Goal: Obtain resource: Obtain resource

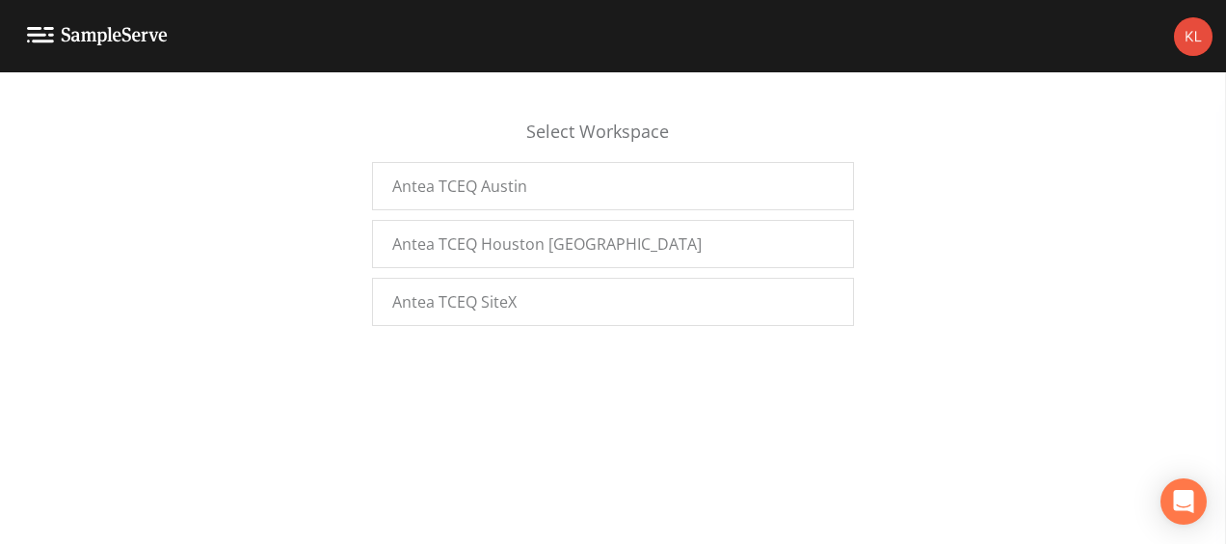
click at [449, 326] on div "Select Workspace Antea TCEQ Austin Antea TCEQ Houston San Antonio Antea TCEQ Si…" at bounding box center [613, 213] width 1226 height 246
click at [762, 307] on div "Antea TCEQ SiteX" at bounding box center [613, 302] width 482 height 48
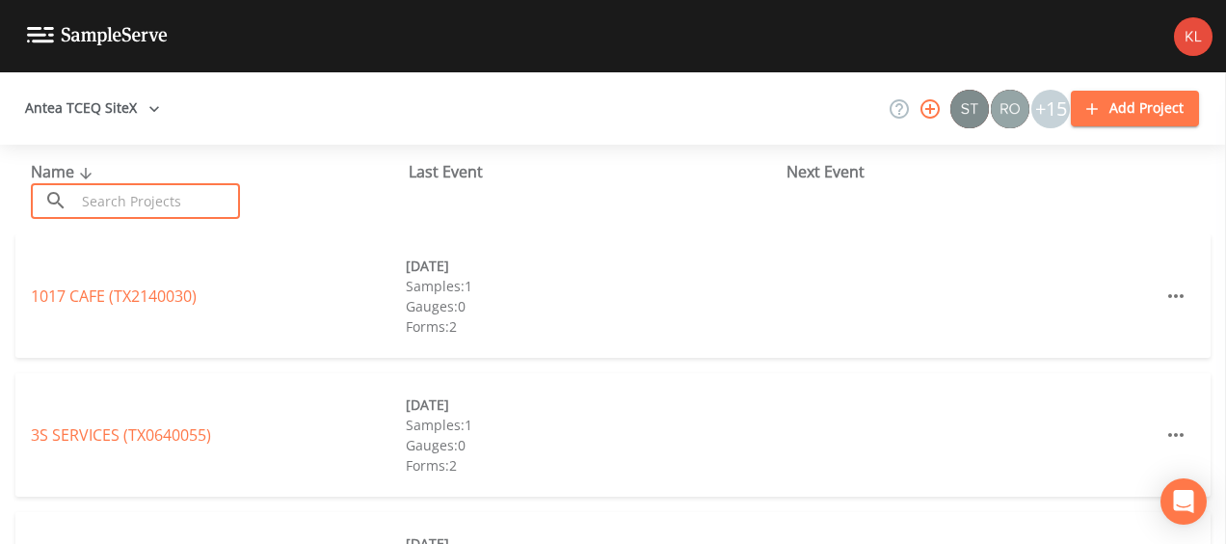
click at [185, 185] on input "text" at bounding box center [157, 201] width 165 height 36
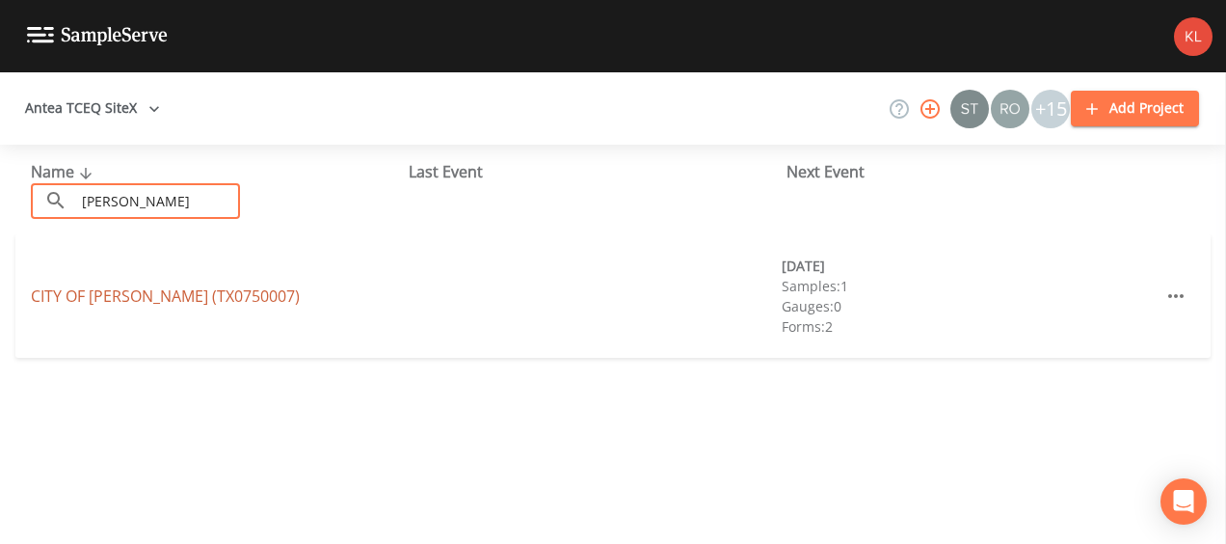
type input "[PERSON_NAME]"
click at [207, 295] on link "[GEOGRAPHIC_DATA][PERSON_NAME] (TX0750007)" at bounding box center [165, 295] width 269 height 21
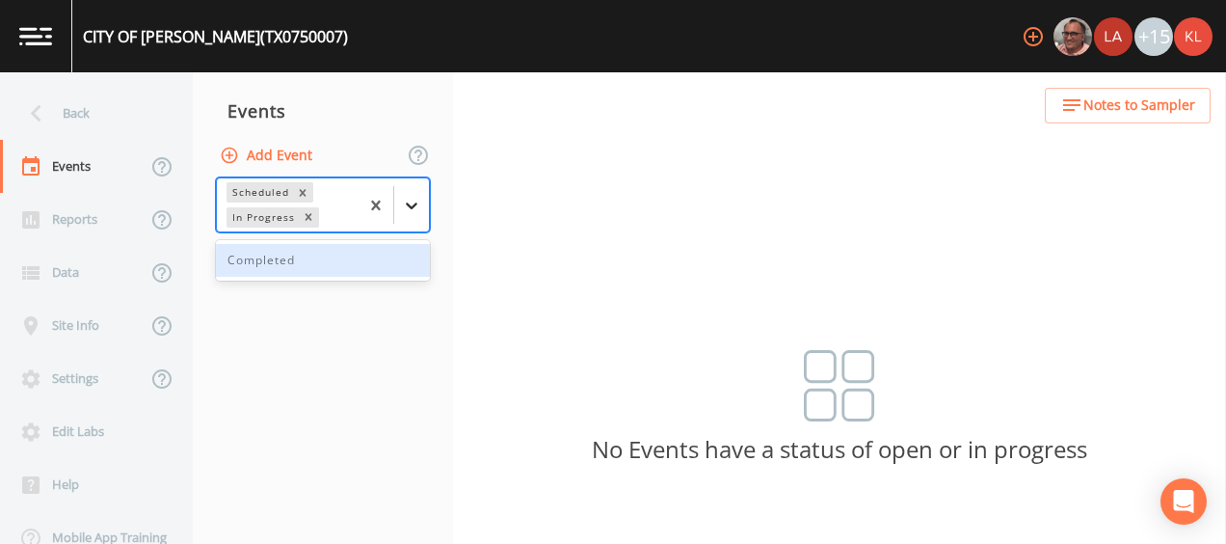
click at [405, 214] on div at bounding box center [411, 205] width 35 height 35
click at [375, 258] on div "Completed" at bounding box center [323, 260] width 214 height 33
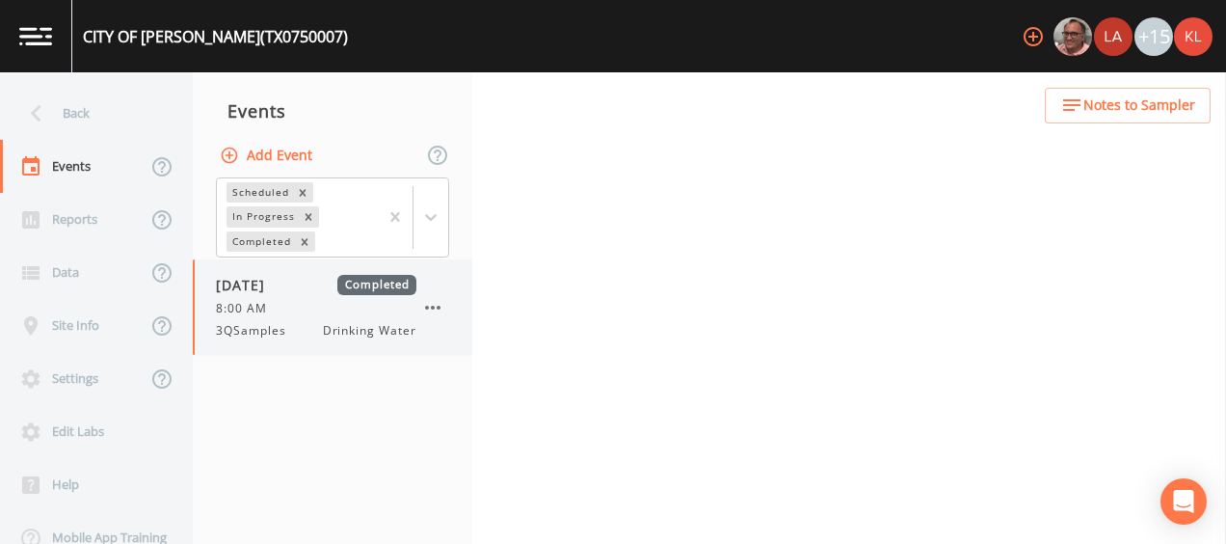
click at [316, 312] on div "8:00 AM" at bounding box center [316, 308] width 200 height 17
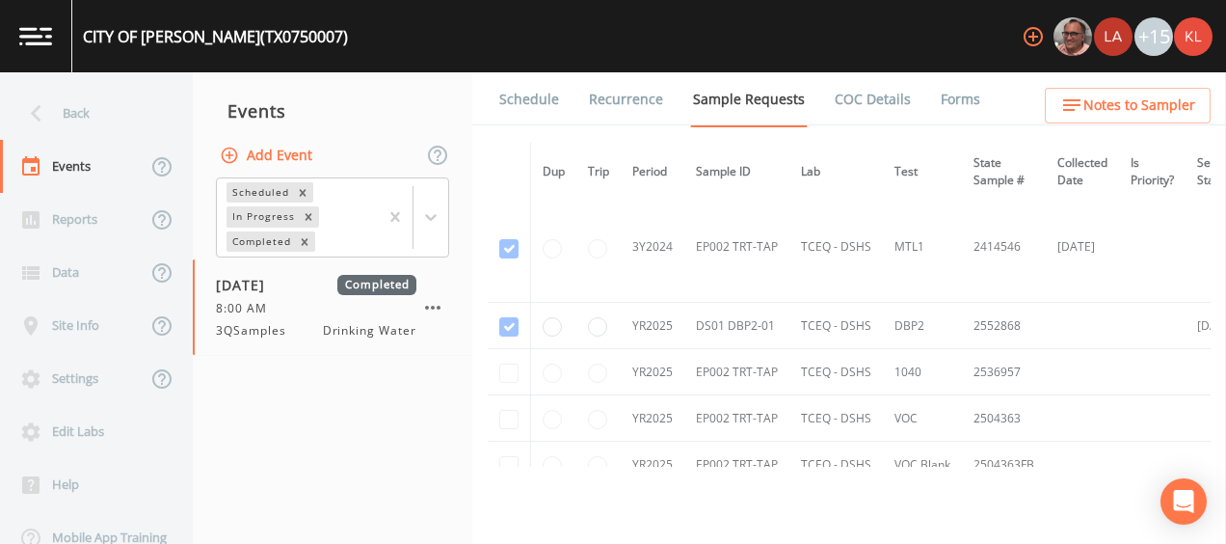
scroll to position [1004, 0]
click at [938, 98] on link "Forms" at bounding box center [960, 99] width 45 height 54
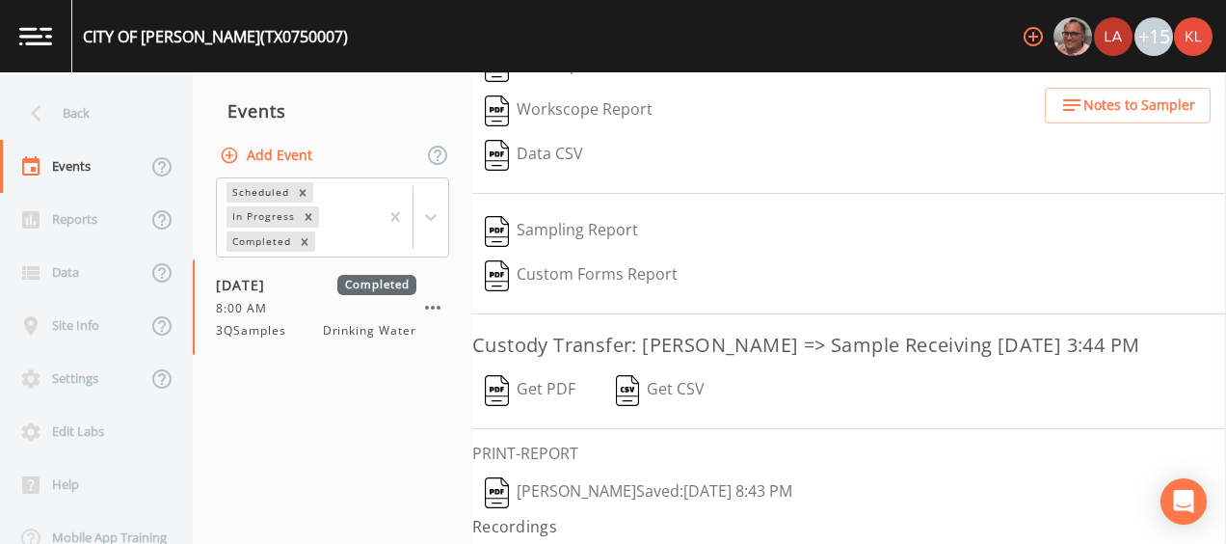
scroll to position [312, 0]
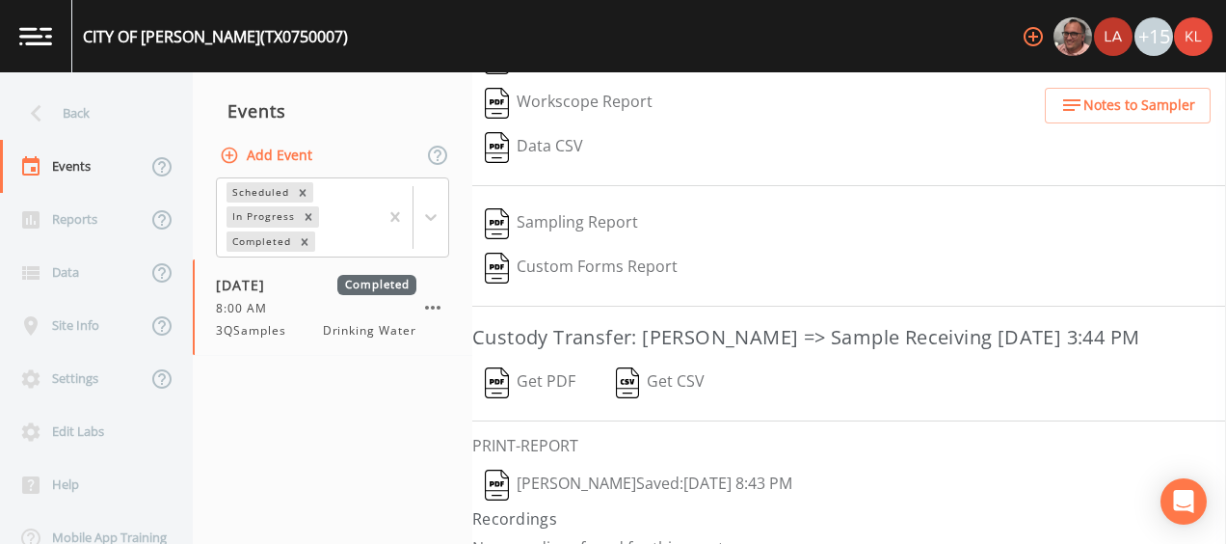
click at [548, 373] on button "Get PDF" at bounding box center [530, 383] width 116 height 44
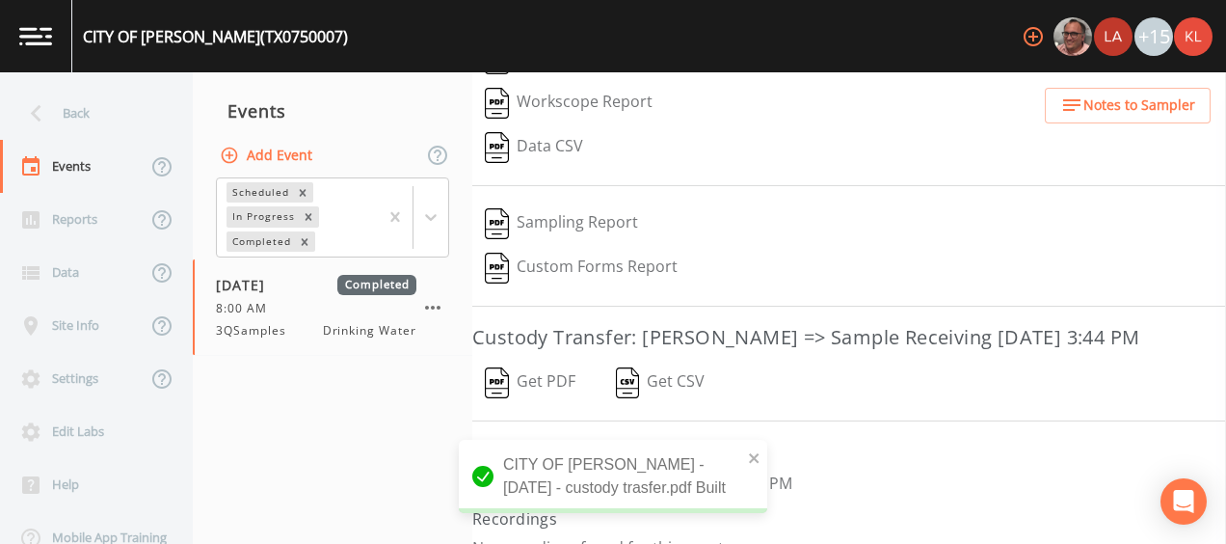
click at [805, 468] on button "Kler Teran  Saved: September 22, 2025 8:43 PM" at bounding box center [638, 485] width 333 height 44
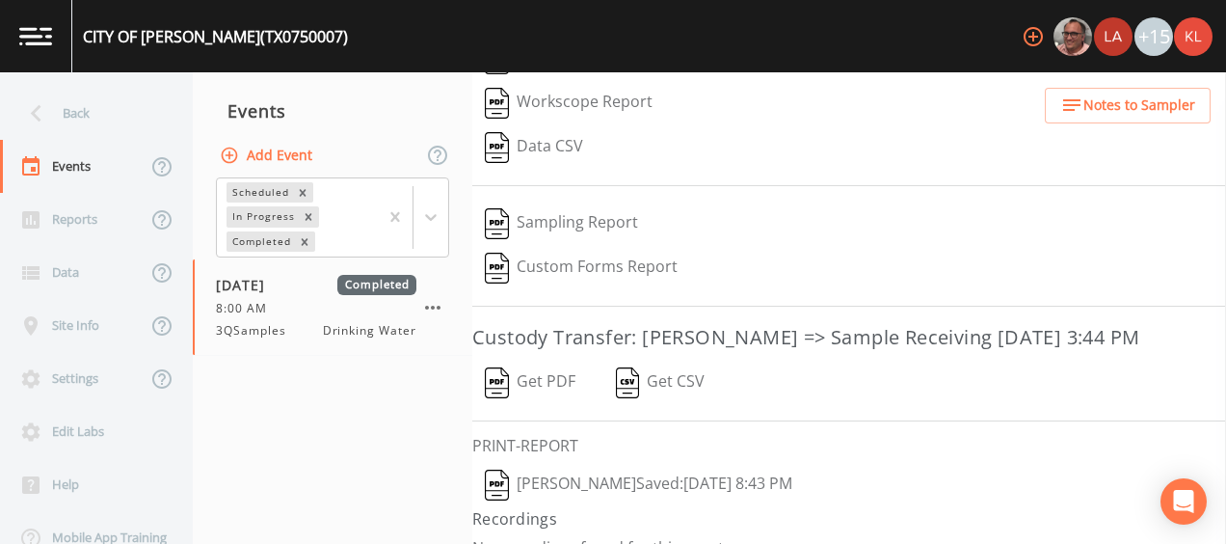
click at [40, 16] on link at bounding box center [36, 36] width 72 height 72
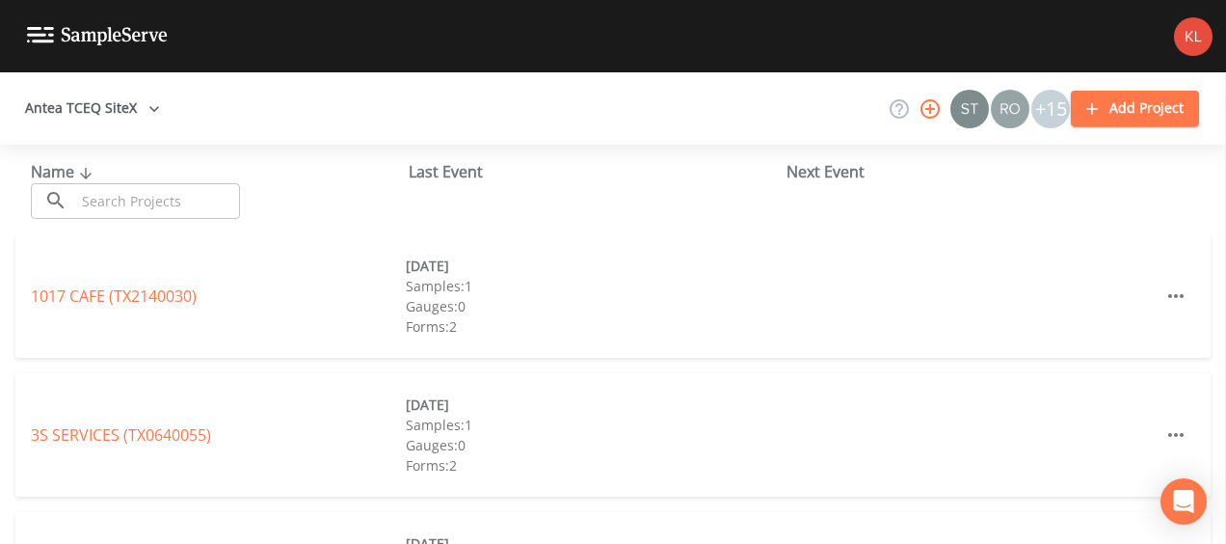
click at [130, 187] on input "text" at bounding box center [157, 201] width 165 height 36
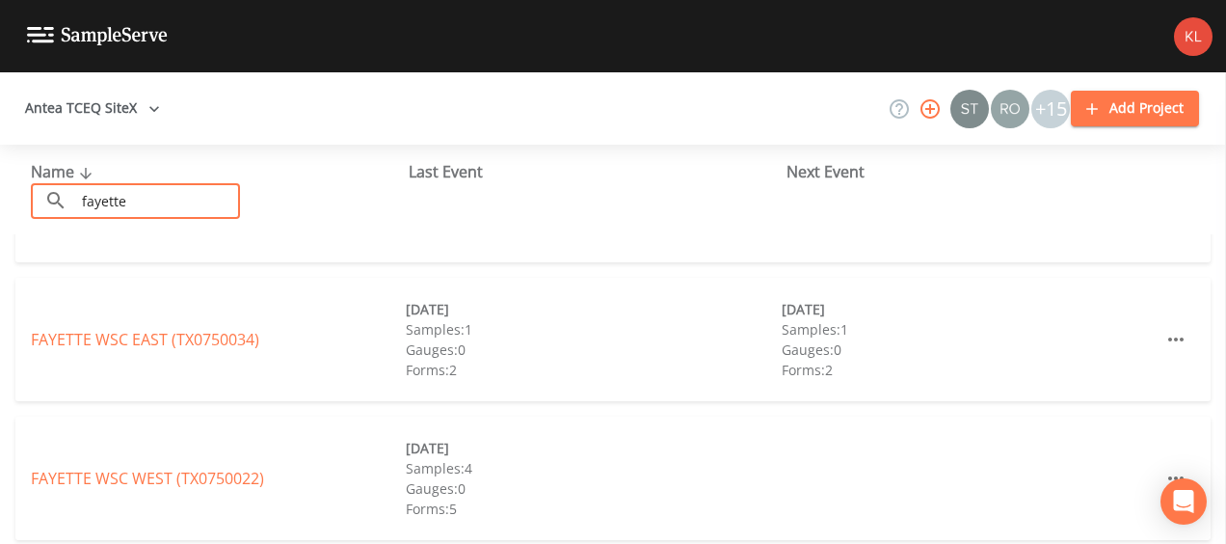
scroll to position [246, 0]
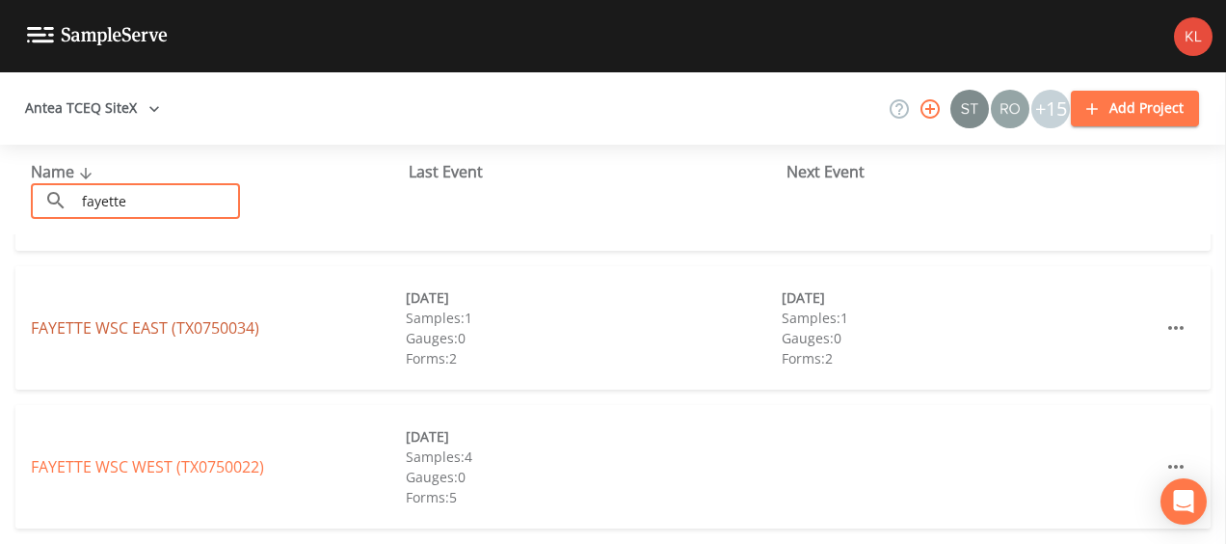
type input "fayette"
click at [170, 332] on link "FAYETTE WSC EAST (TX0750034)" at bounding box center [145, 327] width 228 height 21
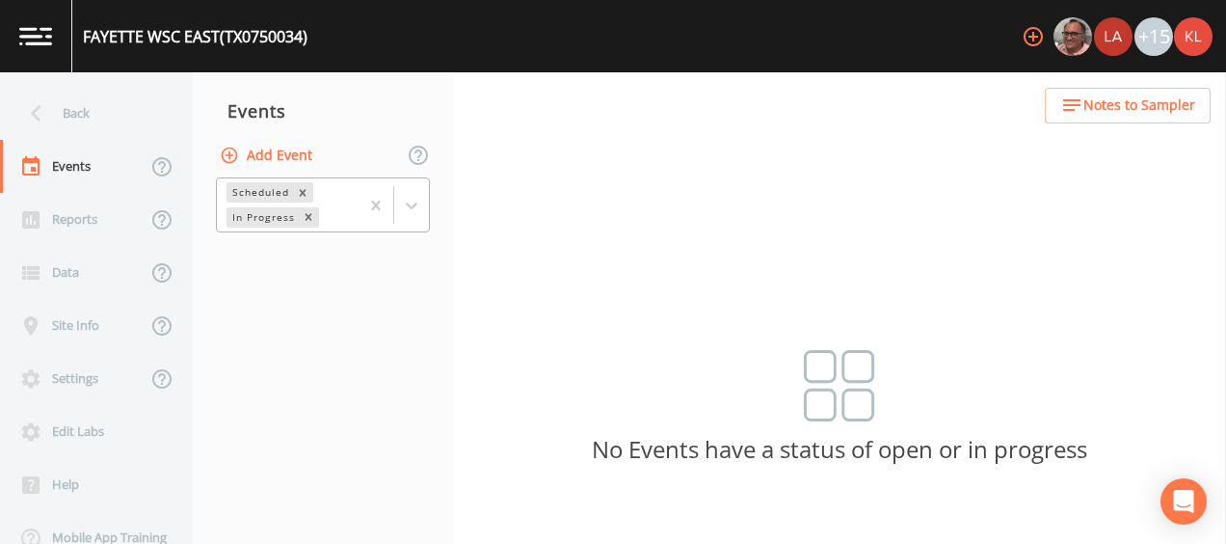
click at [393, 219] on span at bounding box center [393, 205] width 1 height 38
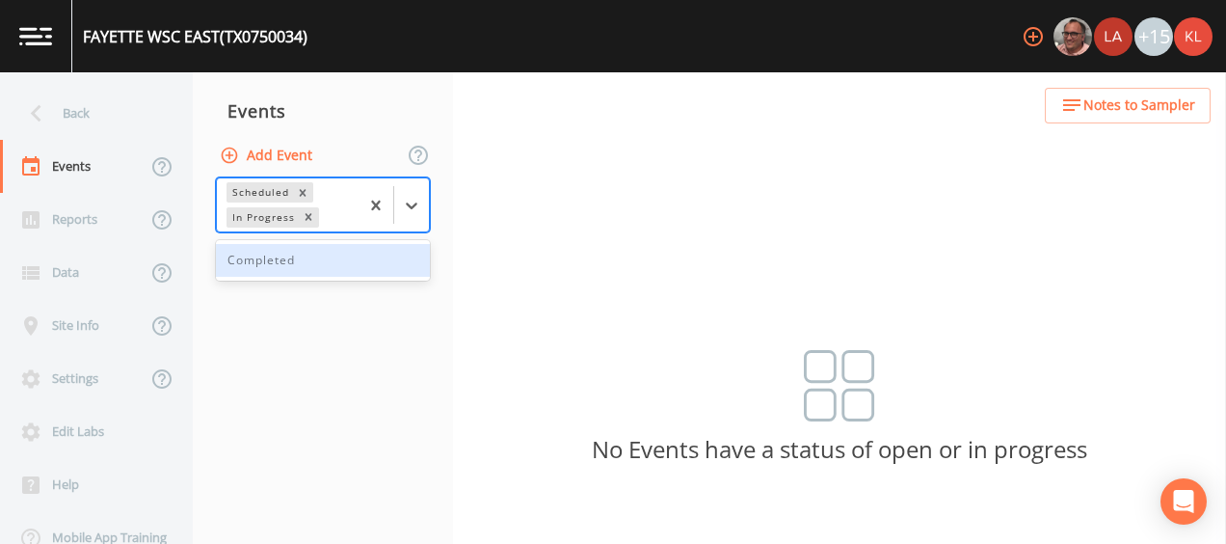
click at [382, 265] on div "Completed" at bounding box center [323, 260] width 214 height 33
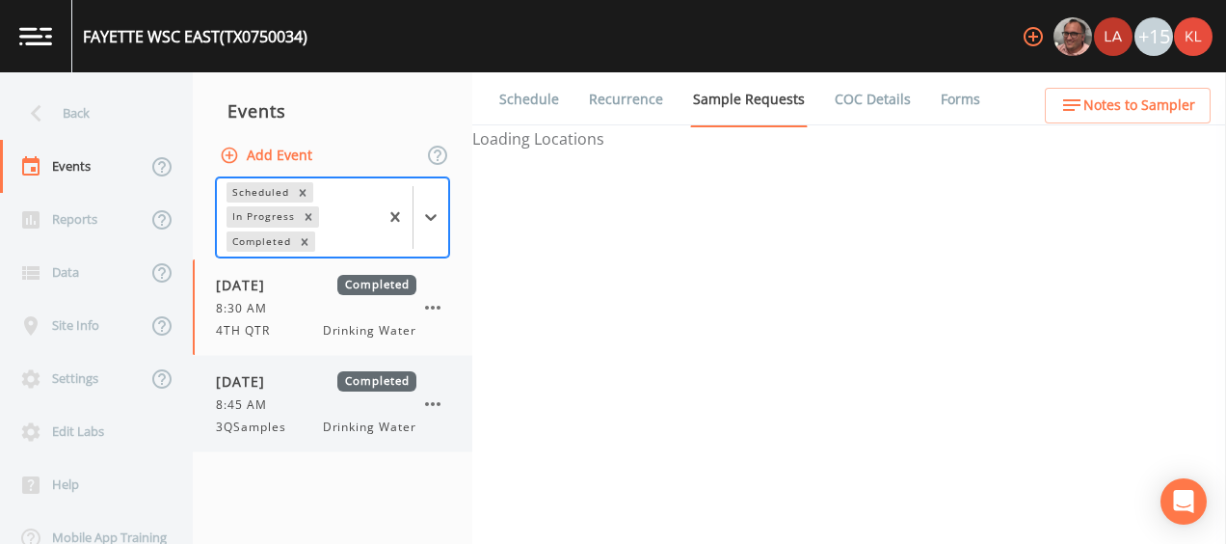
click at [373, 389] on span "Completed" at bounding box center [376, 381] width 79 height 20
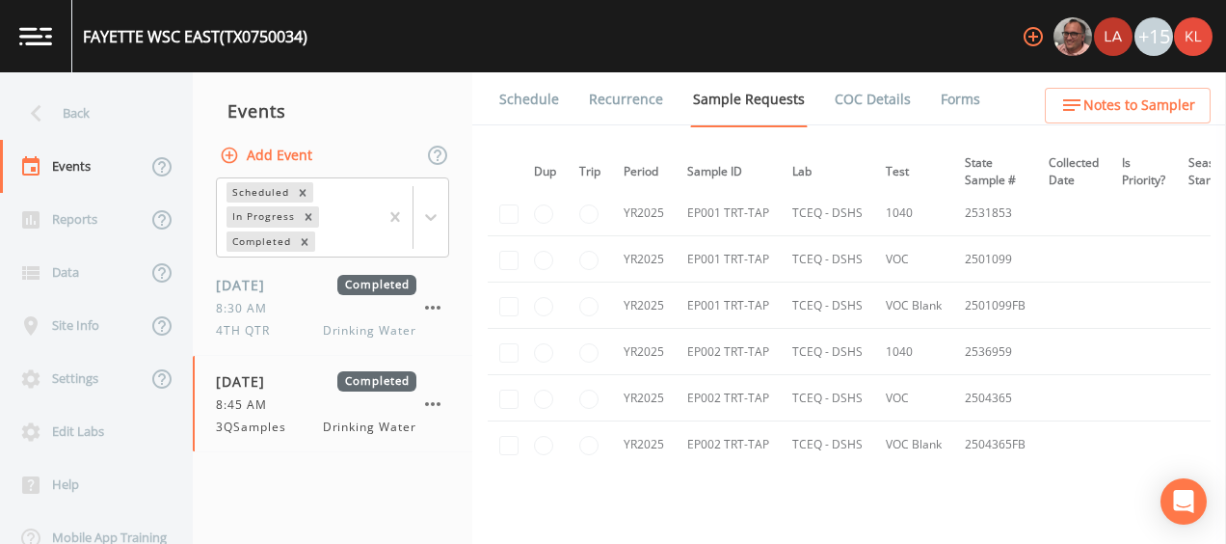
scroll to position [2757, 9]
click at [949, 91] on link "Forms" at bounding box center [960, 99] width 45 height 54
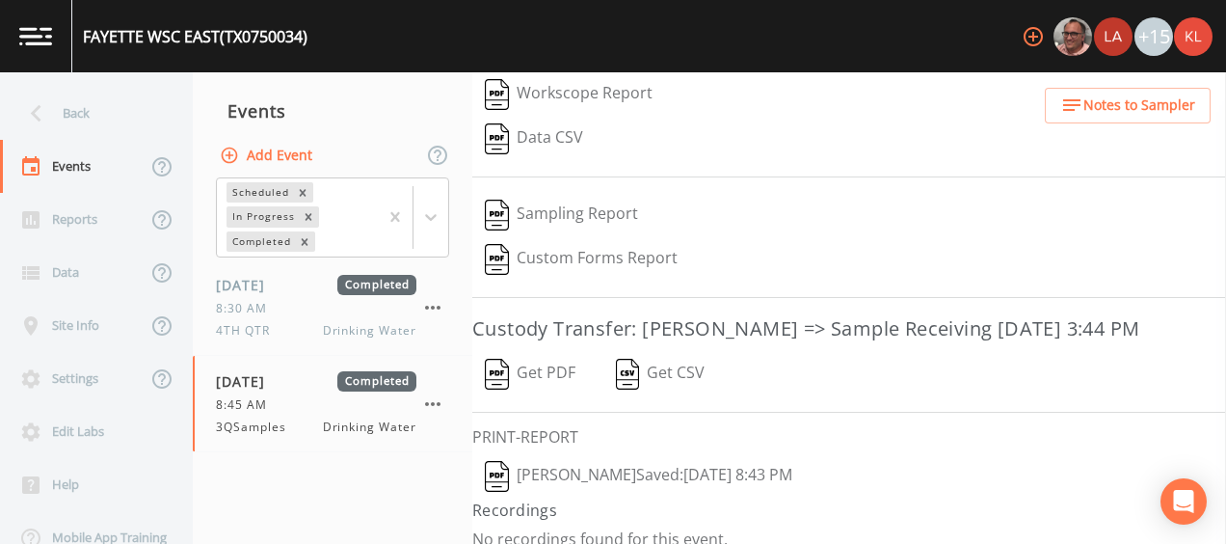
scroll to position [376, 0]
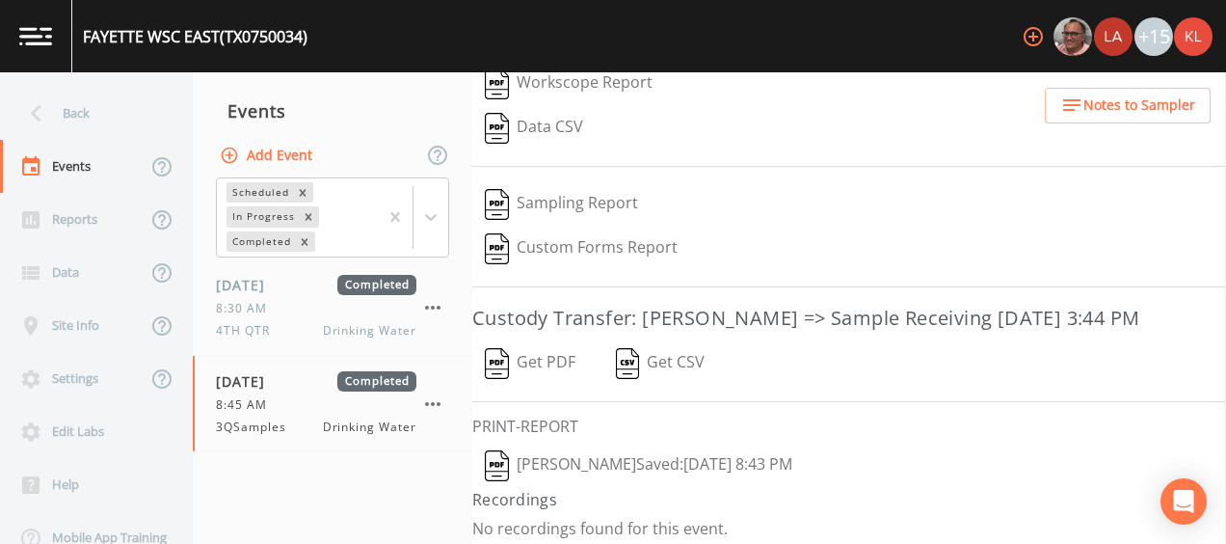
click at [542, 349] on button "Get PDF" at bounding box center [530, 363] width 116 height 44
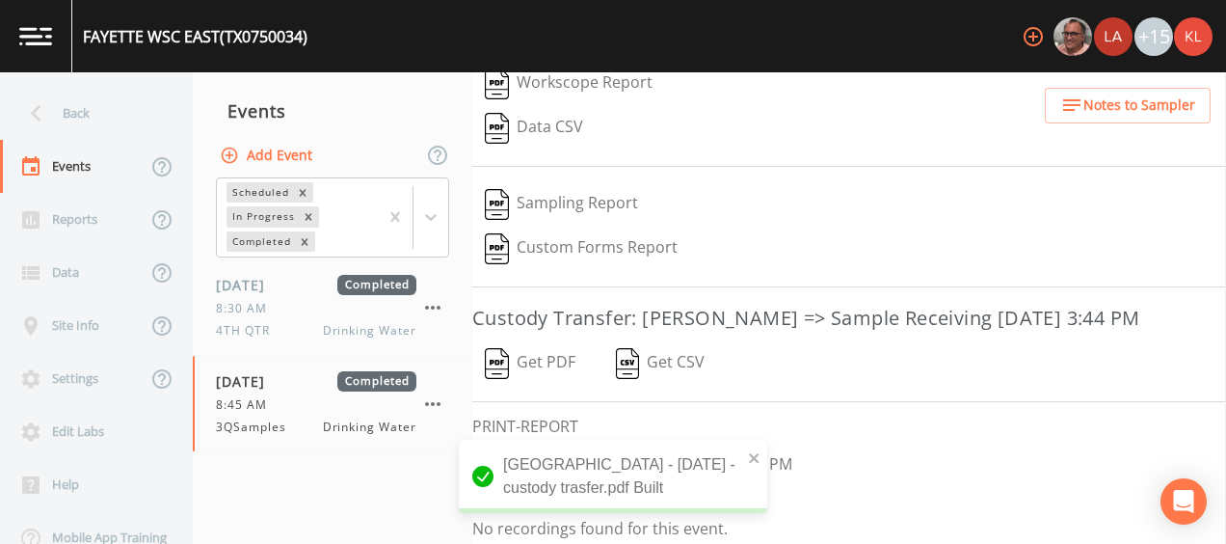
click at [795, 451] on button "Kler Teran  Saved: September 22, 2025 8:43 PM" at bounding box center [638, 465] width 333 height 44
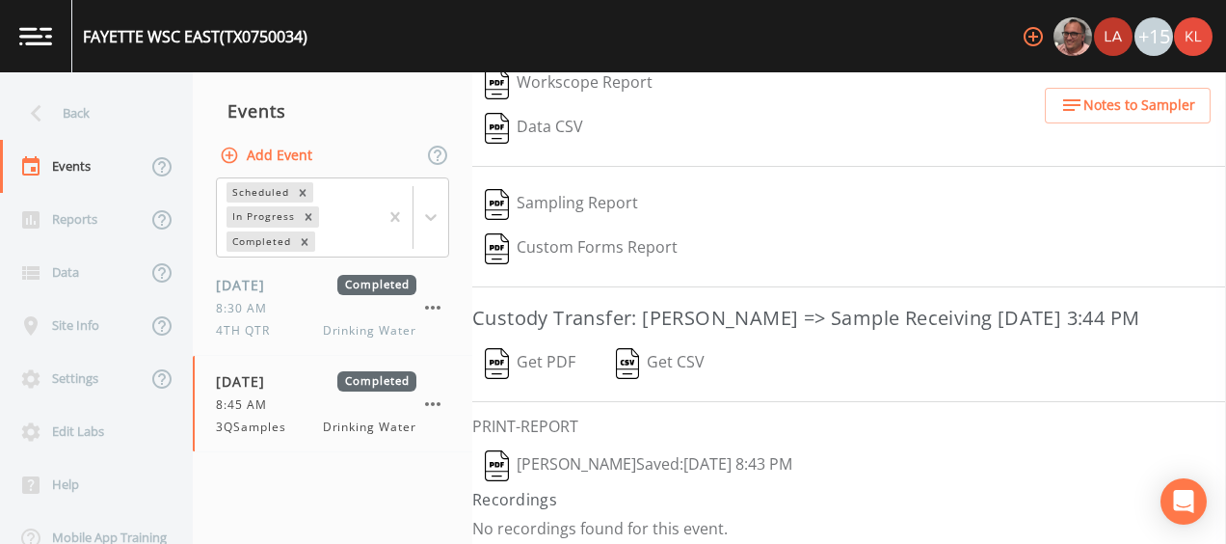
click at [26, 43] on img at bounding box center [35, 36] width 33 height 18
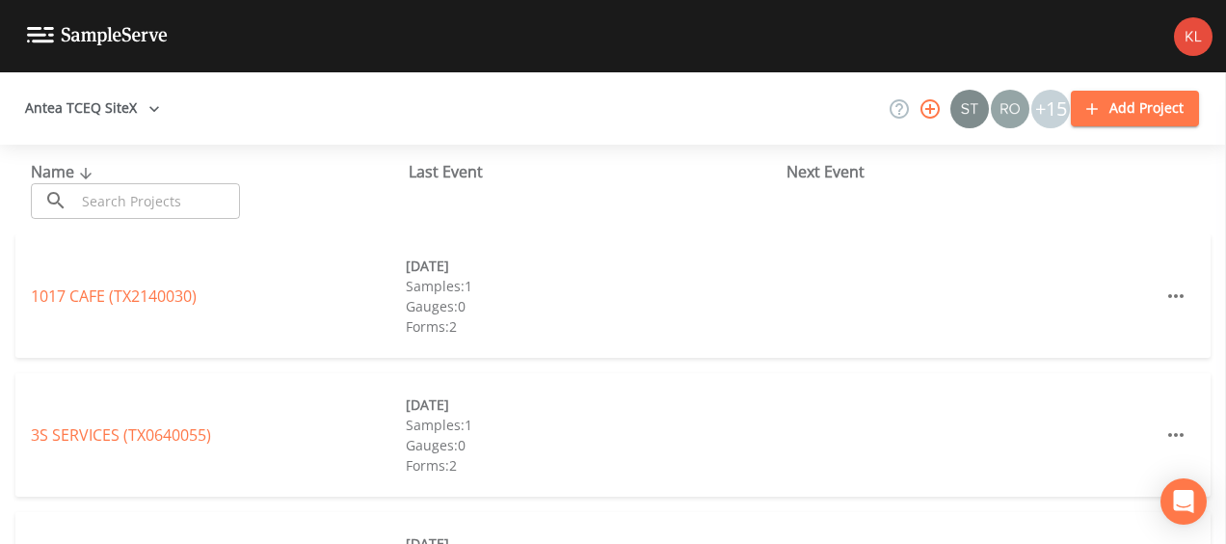
click at [129, 200] on input "text" at bounding box center [157, 201] width 165 height 36
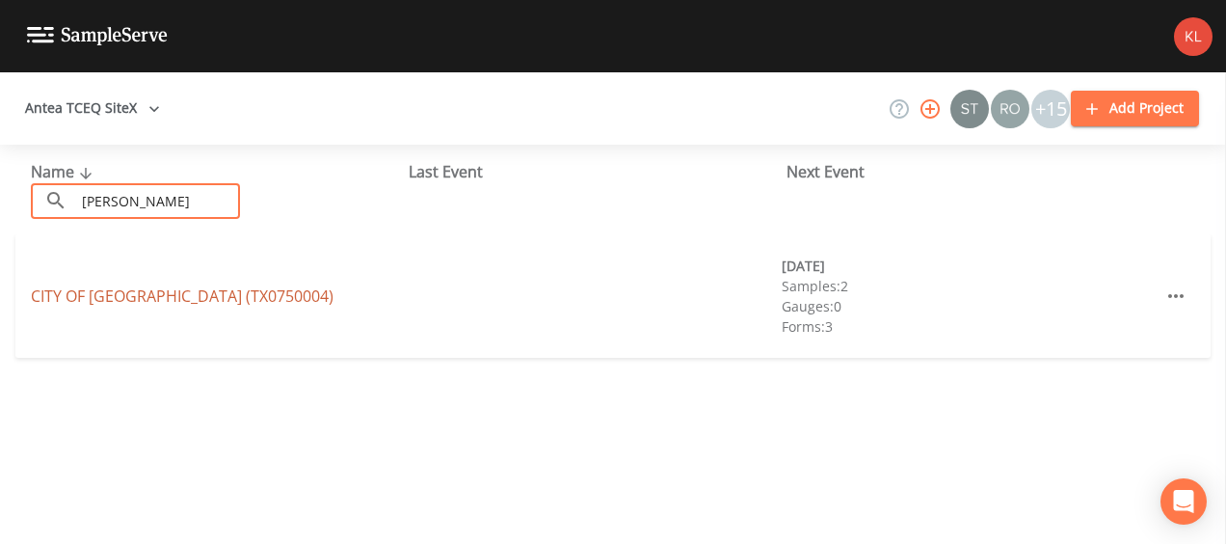
type input "schul"
click at [131, 295] on link "CITY OF SCHULENBURG (TX0750004)" at bounding box center [182, 295] width 303 height 21
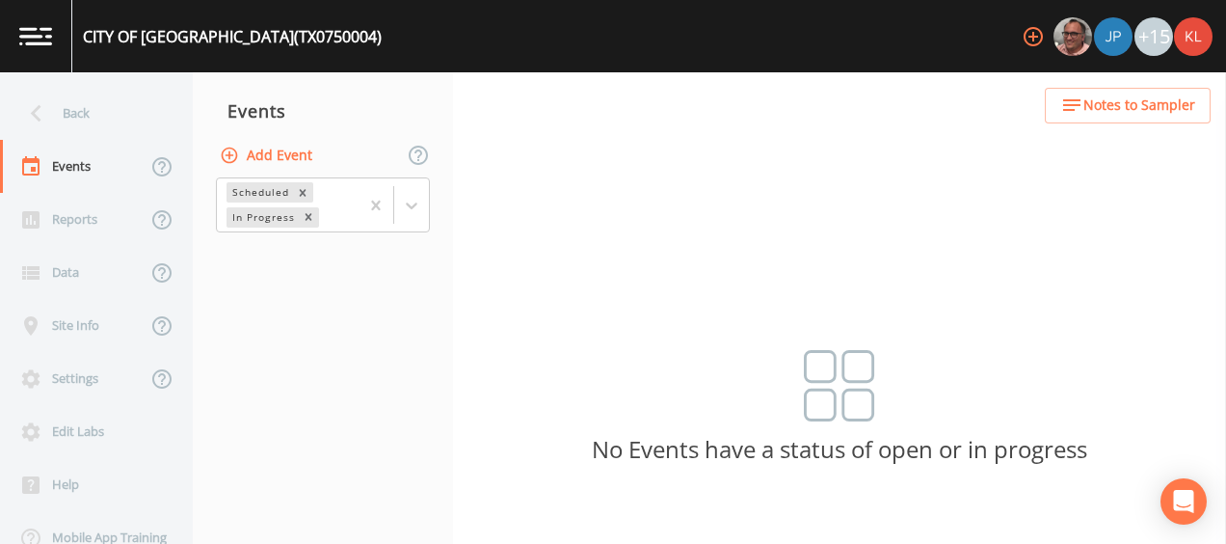
click at [430, 188] on div "Scheduled In Progress" at bounding box center [323, 205] width 260 height 60
click at [394, 206] on div at bounding box center [411, 205] width 35 height 35
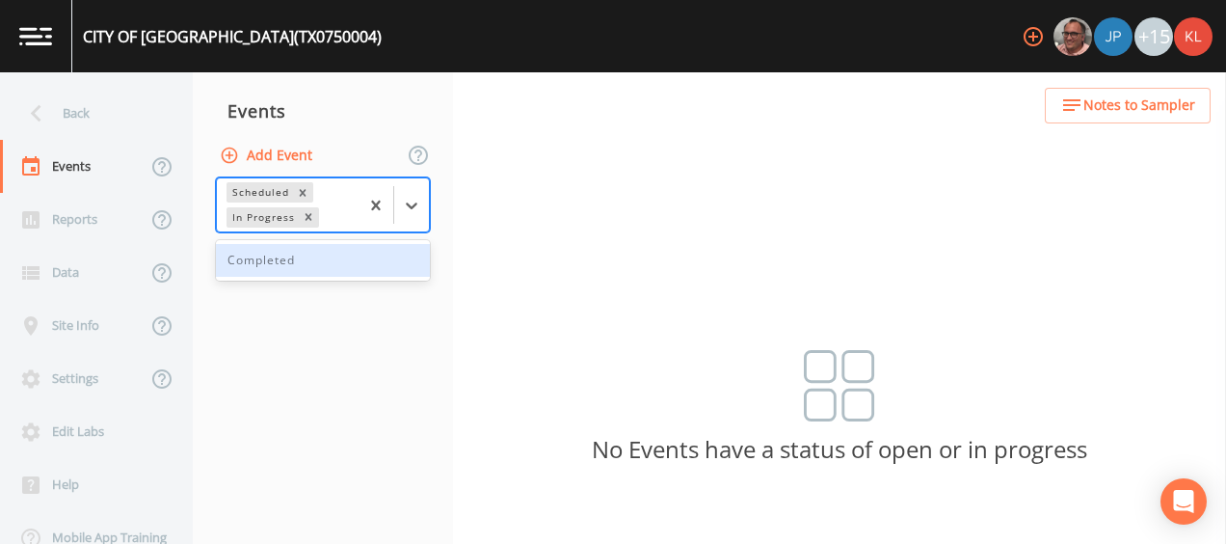
click at [371, 282] on nav "Events Add Event 1 result available. Use Up and Down to choose options, press E…" at bounding box center [323, 307] width 260 height 471
click at [419, 225] on div at bounding box center [394, 204] width 70 height 53
click at [399, 253] on div "Completed" at bounding box center [323, 260] width 214 height 33
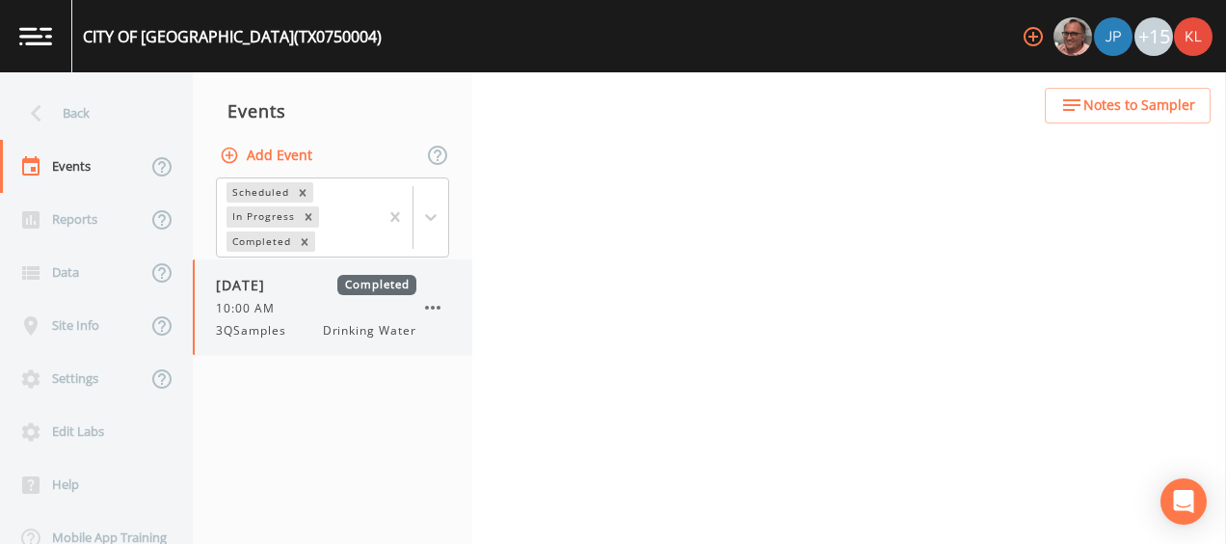
click at [380, 322] on span "Drinking Water" at bounding box center [370, 330] width 94 height 17
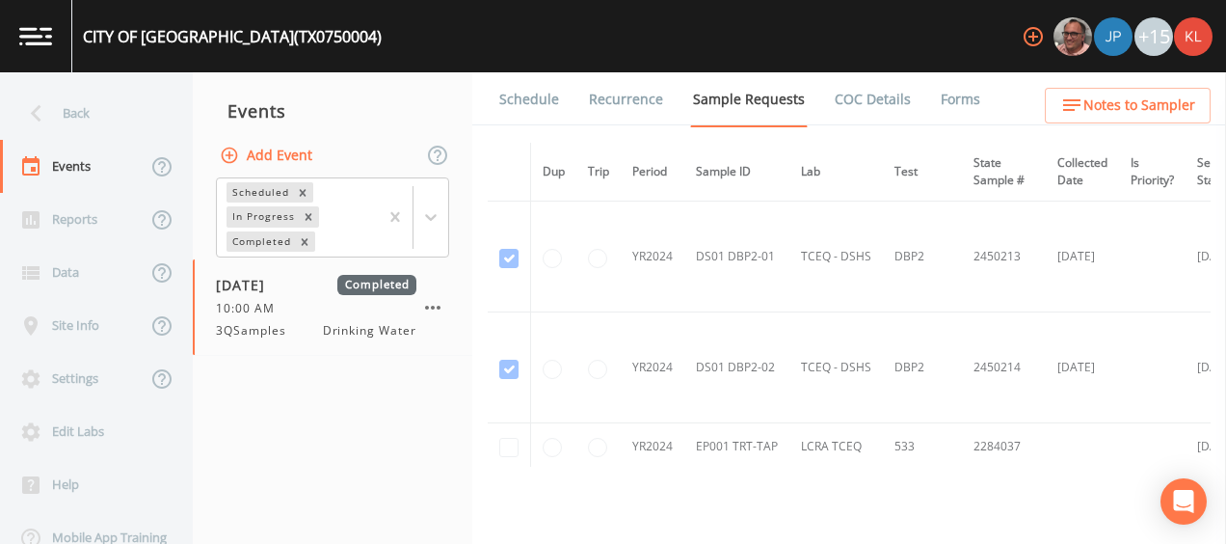
click at [938, 94] on link "Forms" at bounding box center [960, 99] width 45 height 54
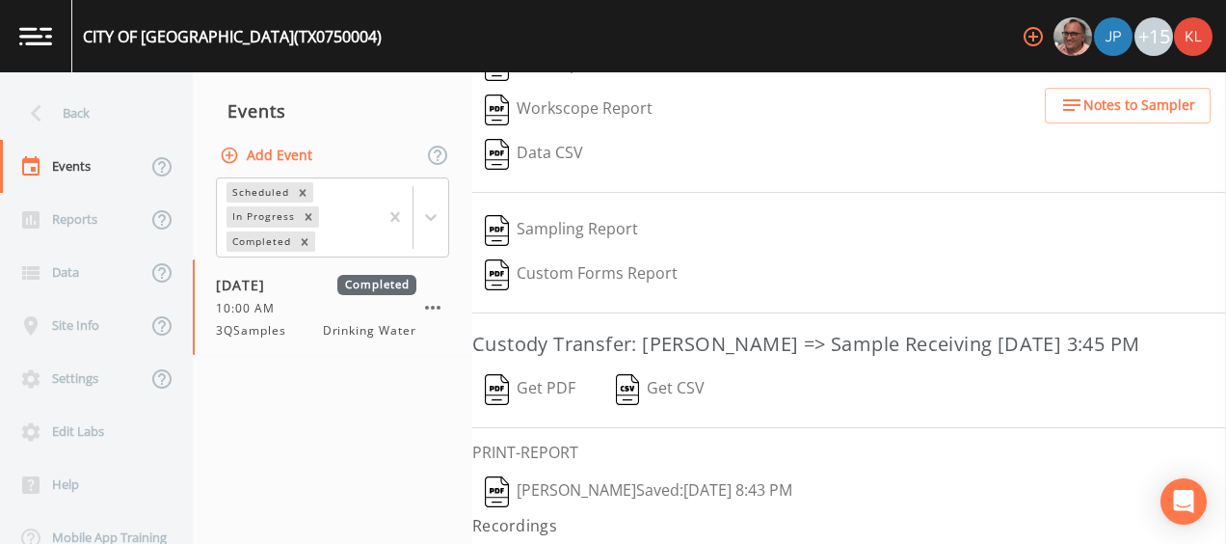
scroll to position [376, 0]
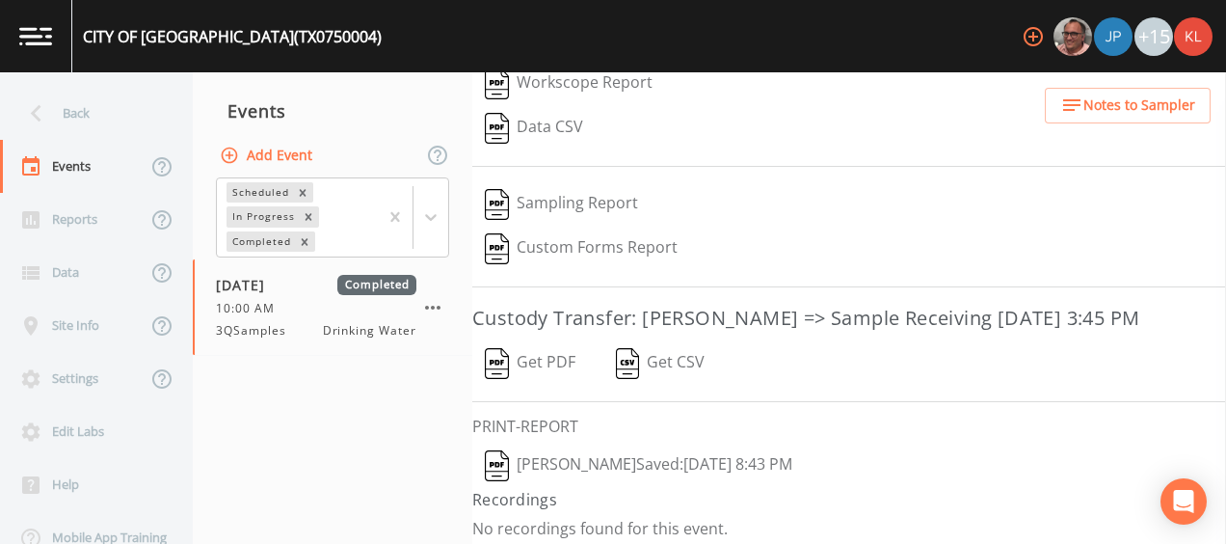
click at [551, 356] on button "Get PDF" at bounding box center [530, 363] width 116 height 44
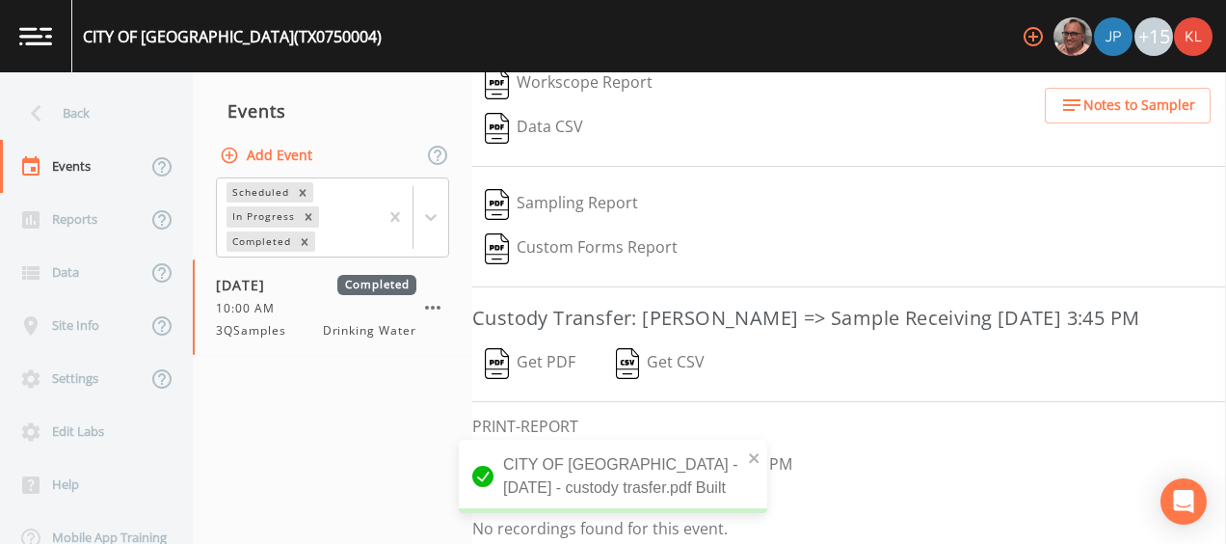
click at [789, 454] on button "Kler Teran  Saved: September 22, 2025 8:43 PM" at bounding box center [638, 465] width 333 height 44
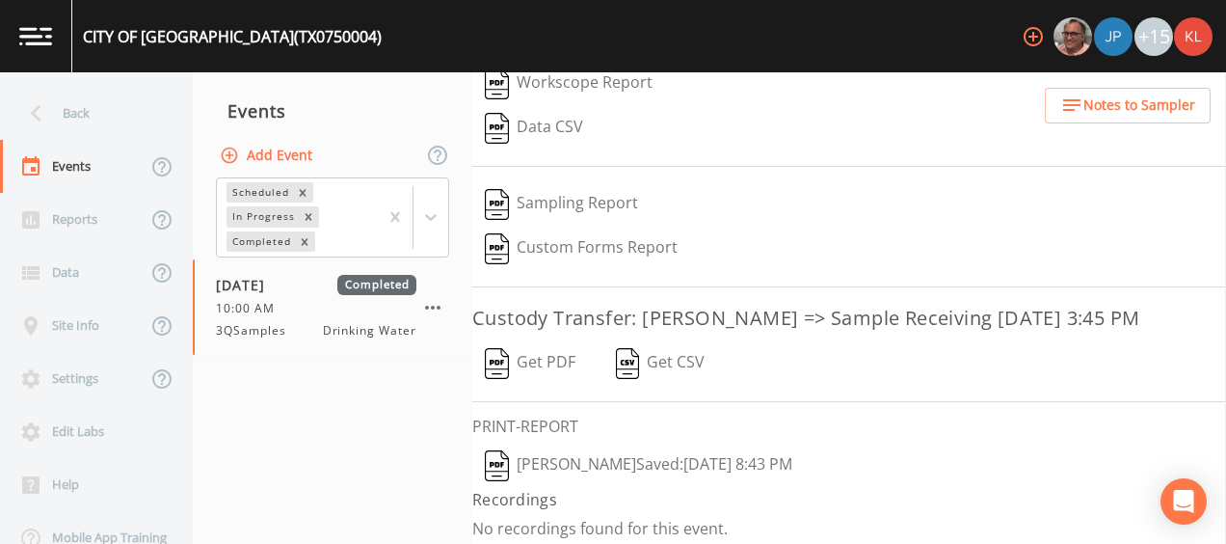
click at [40, 24] on link at bounding box center [36, 36] width 72 height 72
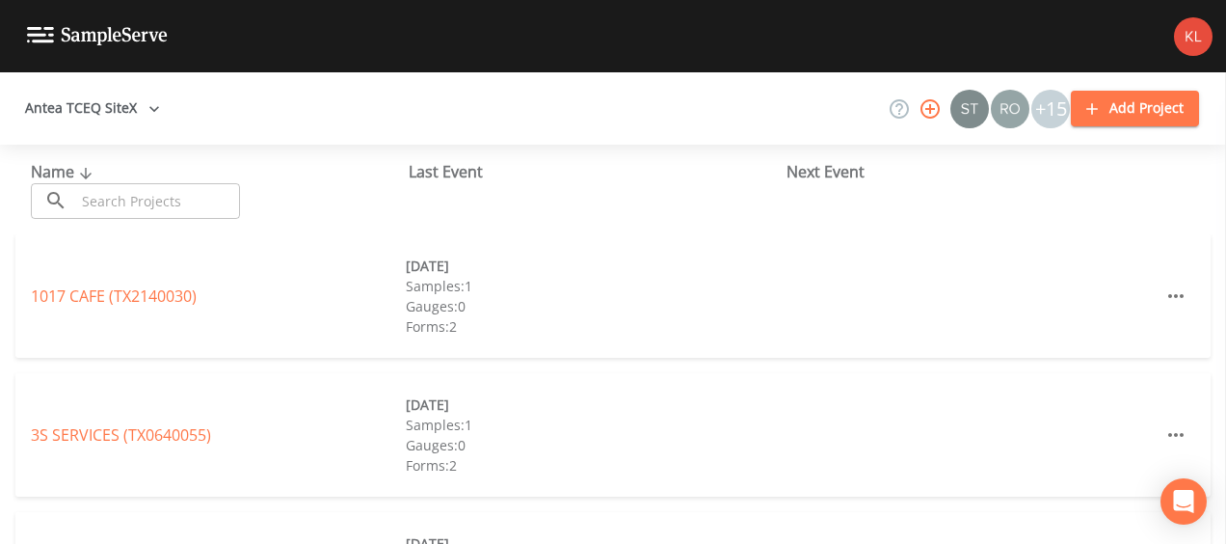
click at [166, 180] on div "Name ​ ​" at bounding box center [220, 189] width 378 height 59
paste input "11112 N 29th St"
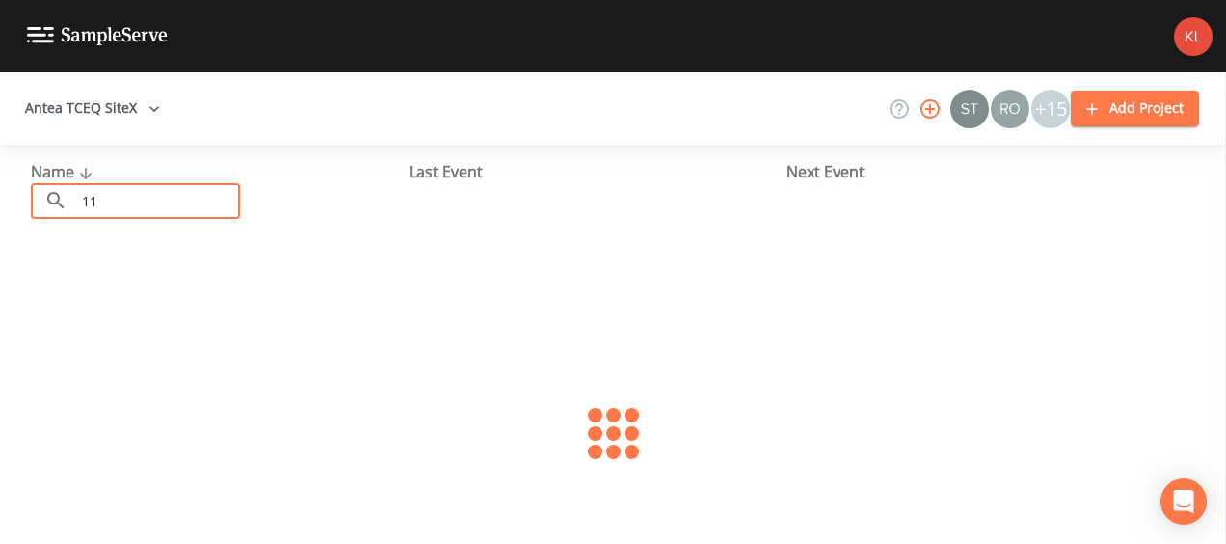
type input "1"
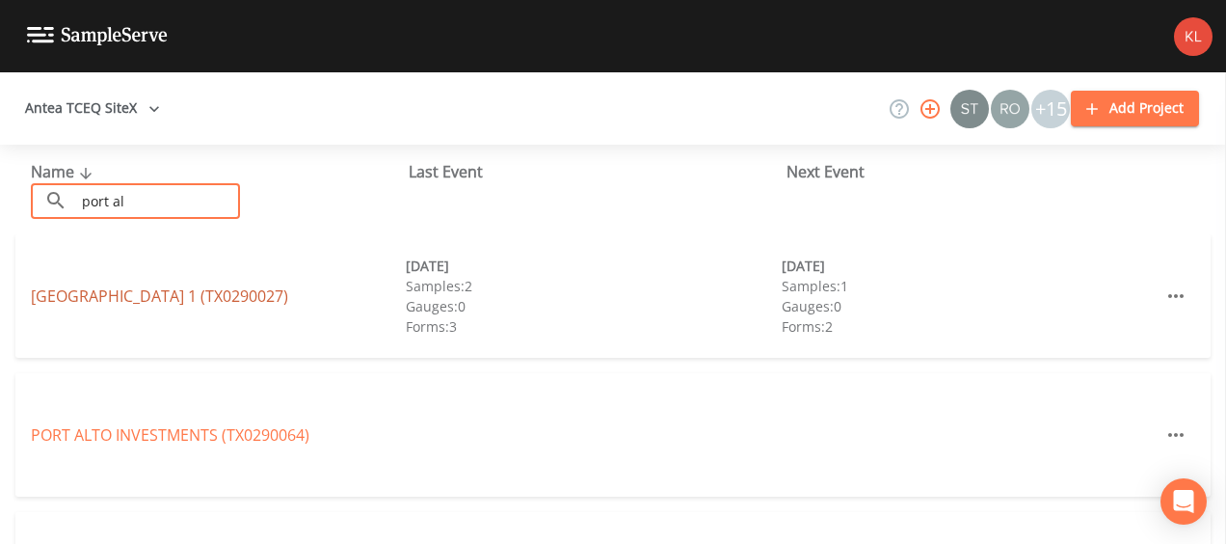
type input "port al"
click at [180, 302] on link "PORT ALTO HOA DISTRICT 1 (TX0290027)" at bounding box center [159, 295] width 257 height 21
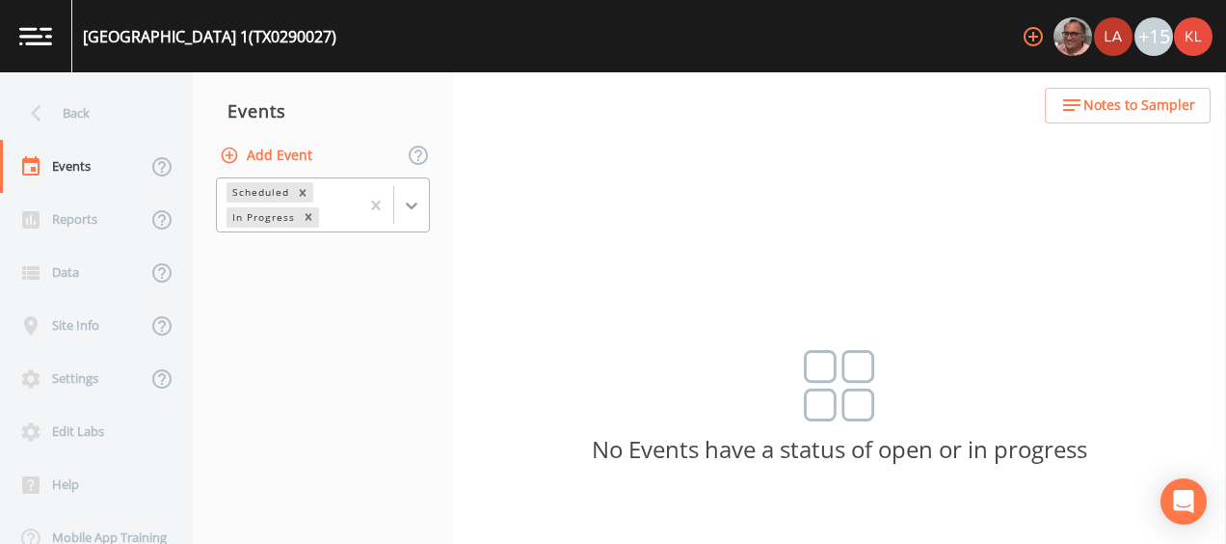
click at [406, 222] on div at bounding box center [394, 204] width 70 height 53
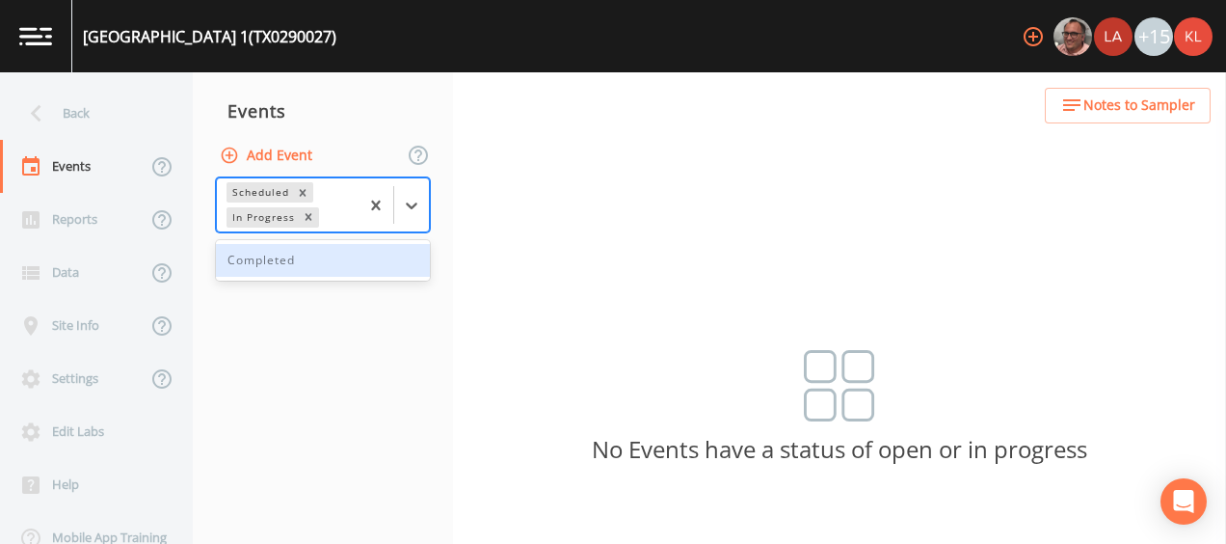
click at [398, 268] on div "Completed" at bounding box center [323, 260] width 214 height 33
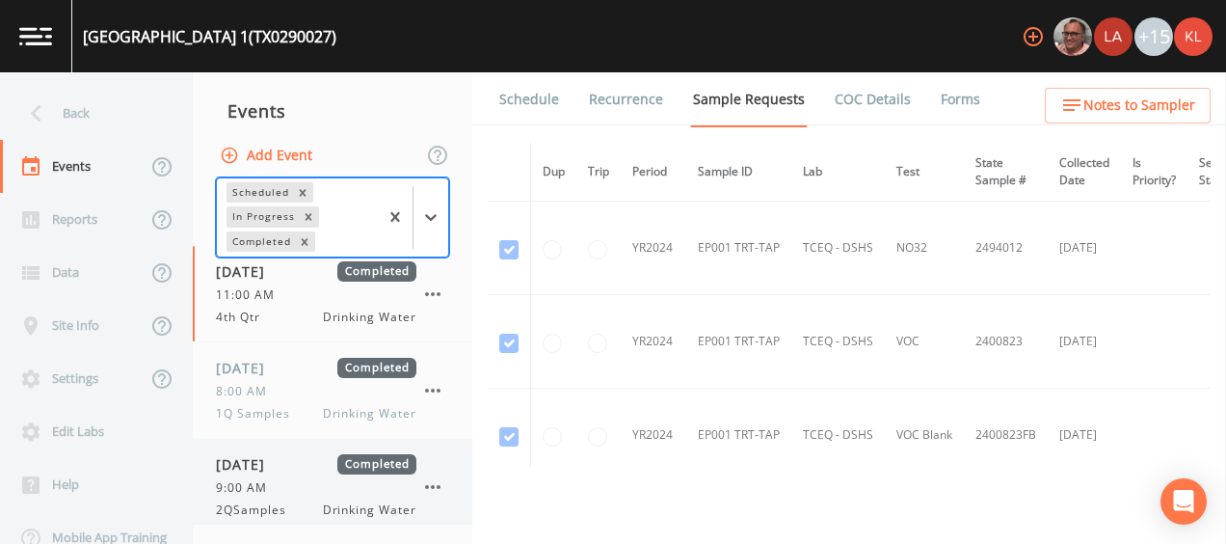
scroll to position [105, 0]
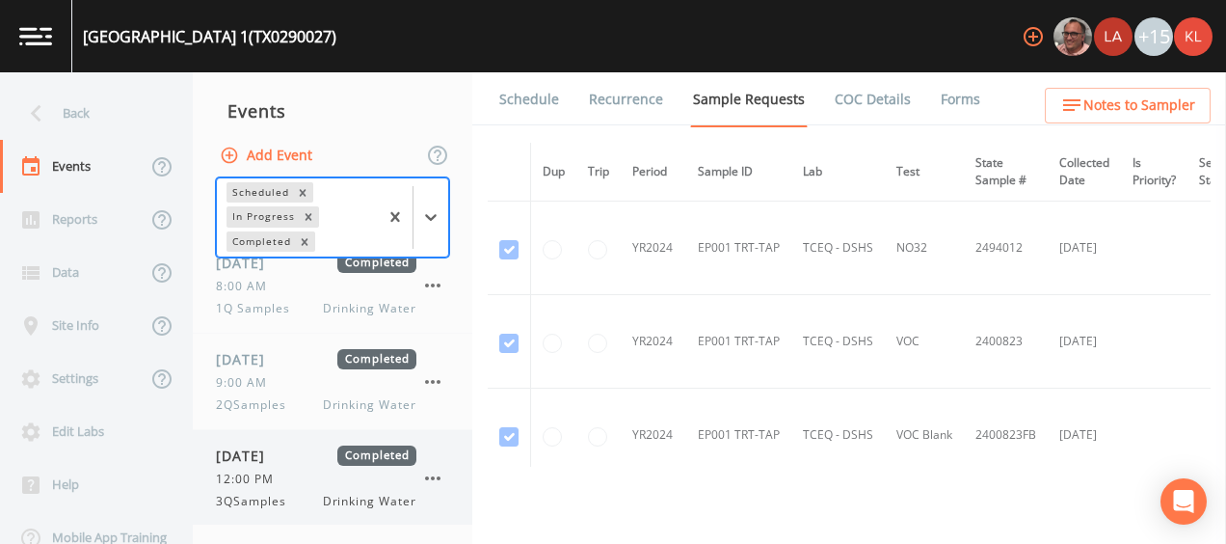
click at [270, 462] on span "09/22/2025" at bounding box center [247, 455] width 63 height 20
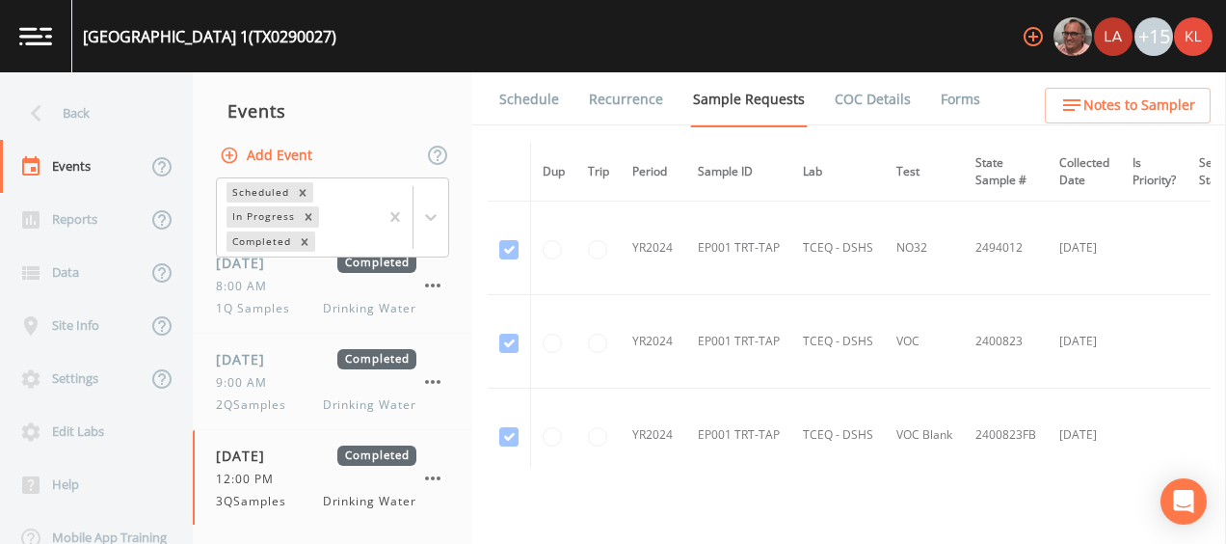
click at [960, 102] on link "Forms" at bounding box center [960, 99] width 45 height 54
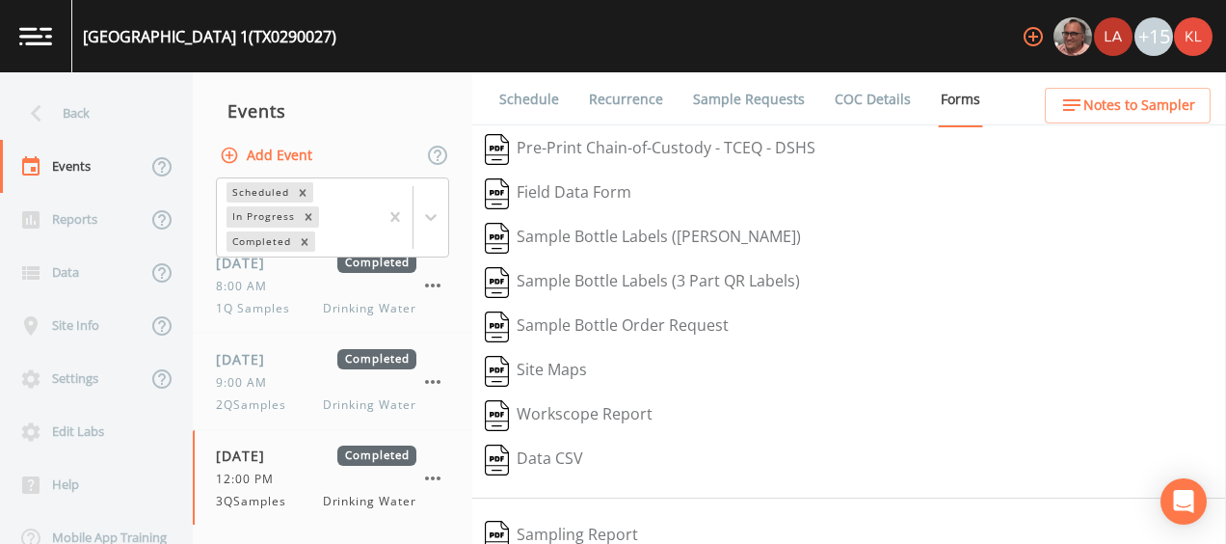
scroll to position [262, 0]
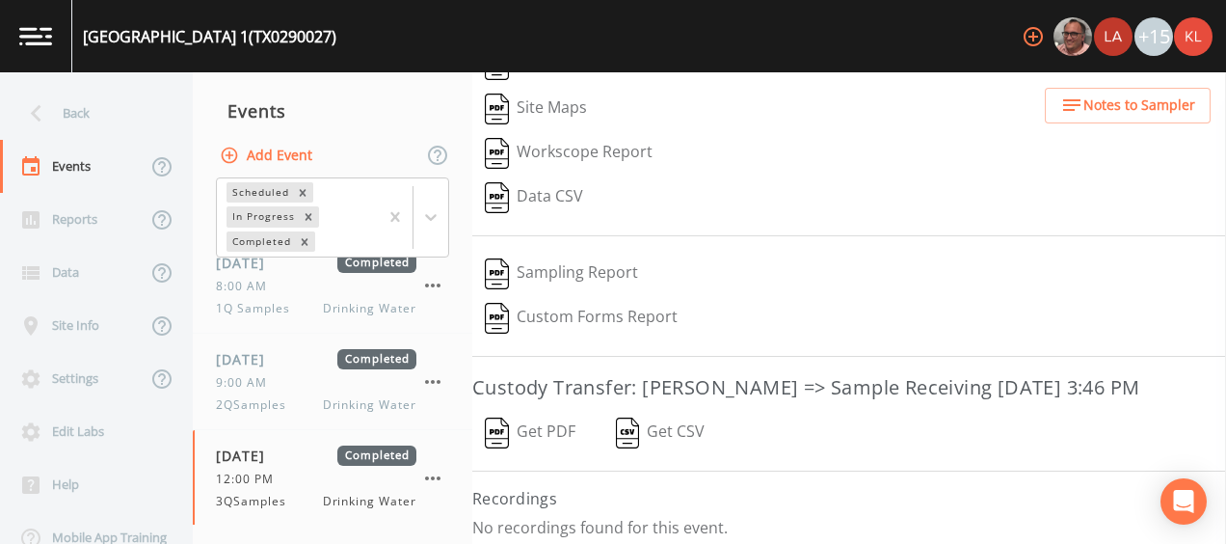
click at [566, 424] on button "Get PDF" at bounding box center [530, 433] width 116 height 44
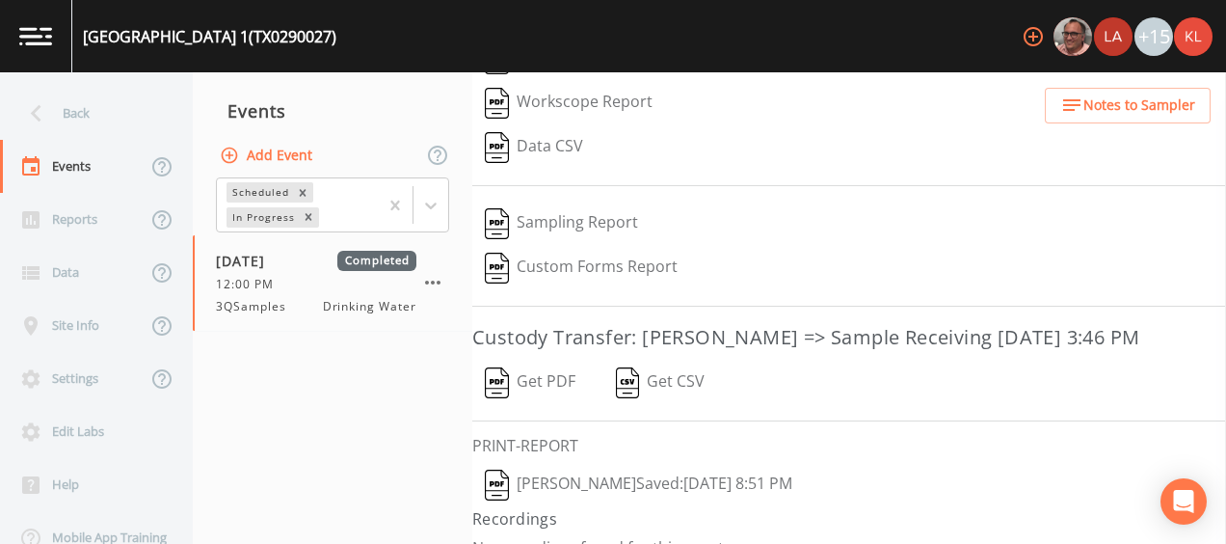
scroll to position [332, 0]
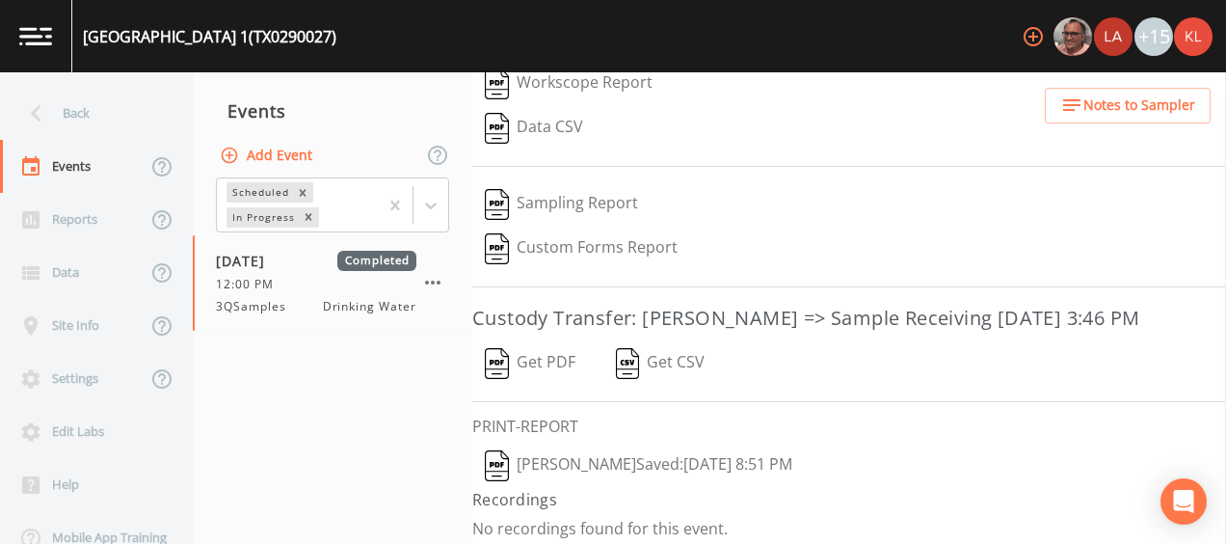
click at [635, 463] on button "Kler Teran  Saved: September 22, 2025 8:51 PM" at bounding box center [638, 465] width 333 height 44
click at [38, 38] on img at bounding box center [35, 36] width 33 height 18
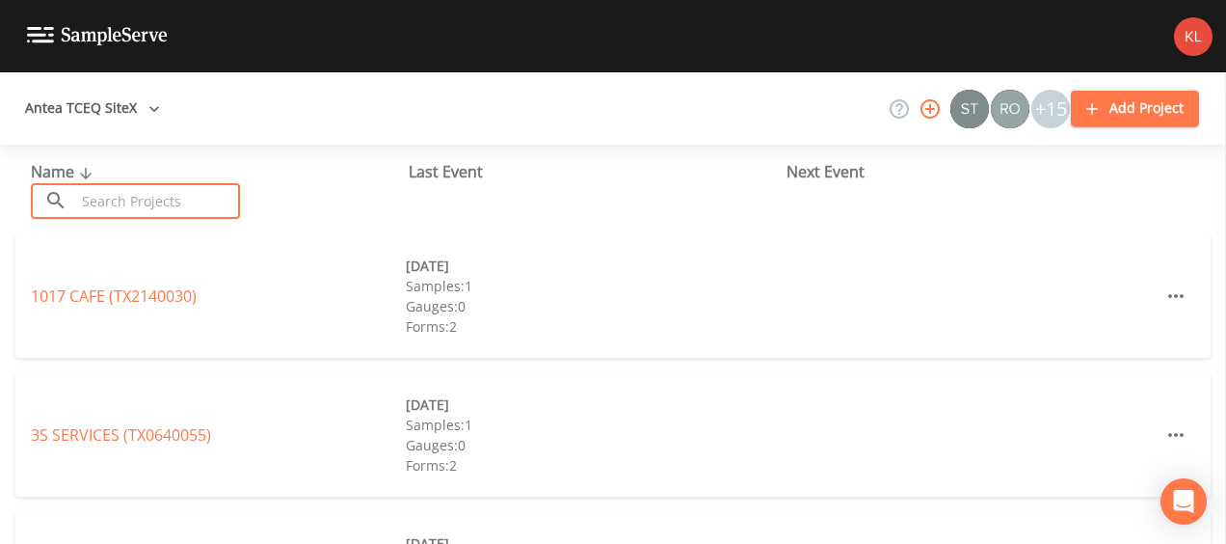
click at [116, 206] on input "text" at bounding box center [157, 201] width 165 height 36
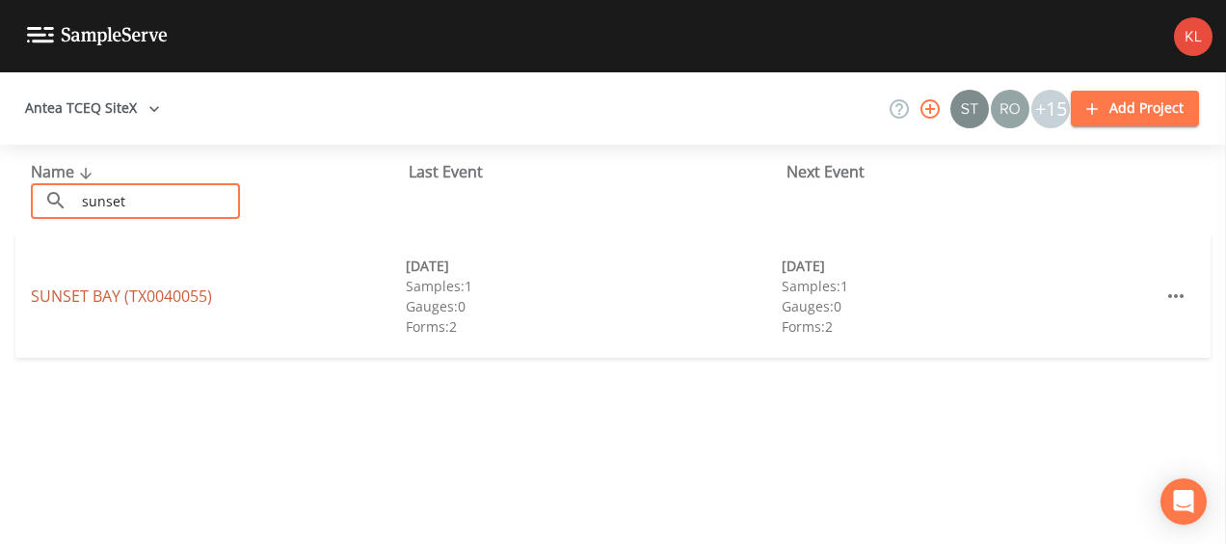
type input "sunset"
click at [141, 298] on link "SUNSET BAY (TX0040055)" at bounding box center [121, 295] width 181 height 21
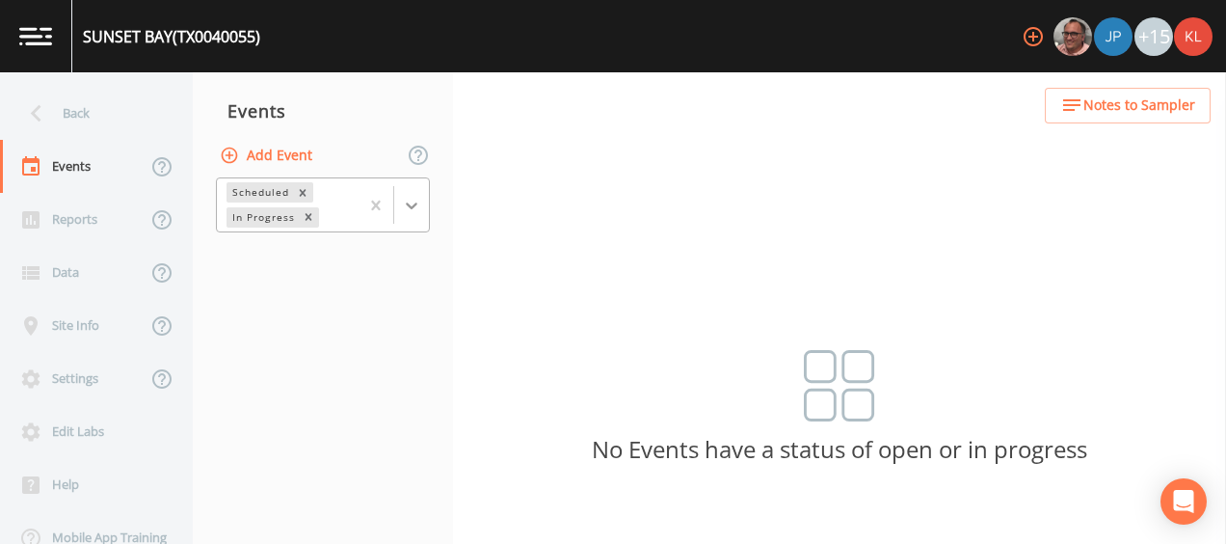
click at [400, 215] on div at bounding box center [411, 205] width 35 height 35
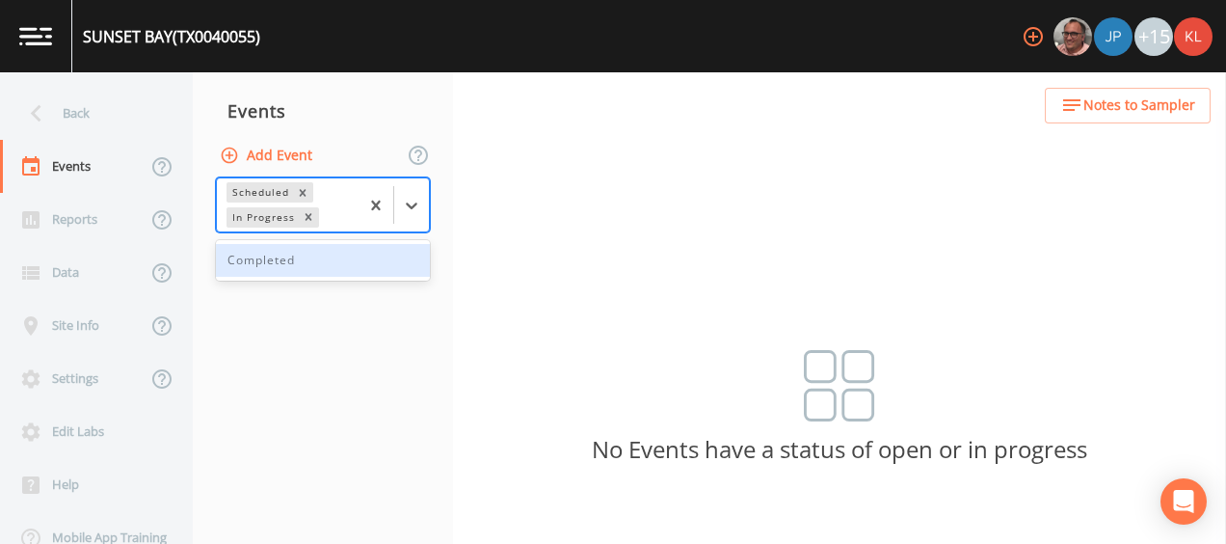
click at [368, 261] on div "Completed" at bounding box center [323, 260] width 214 height 33
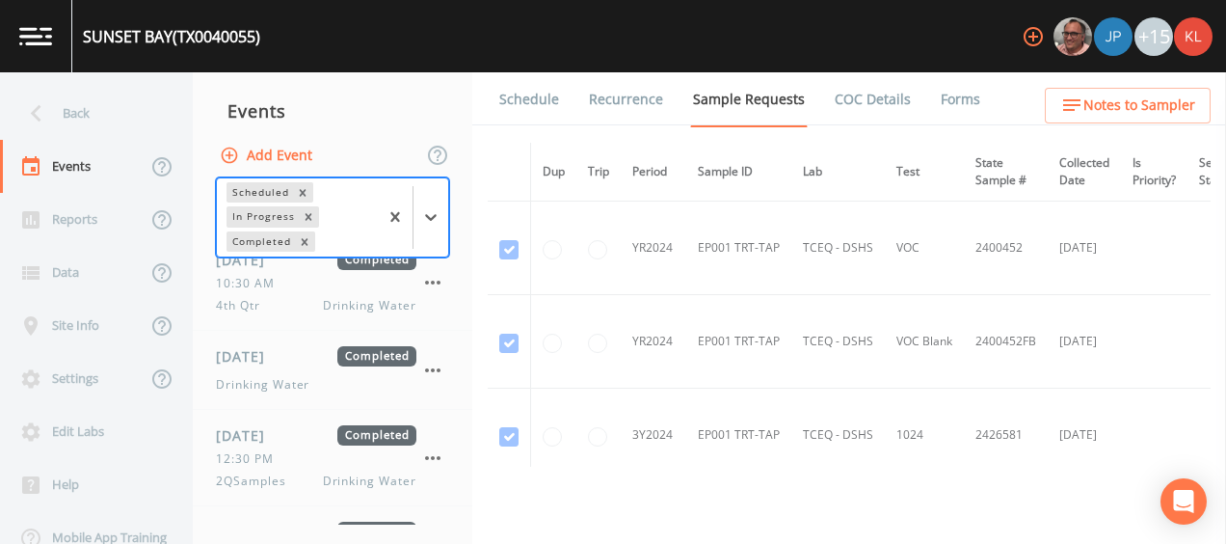
scroll to position [280, 0]
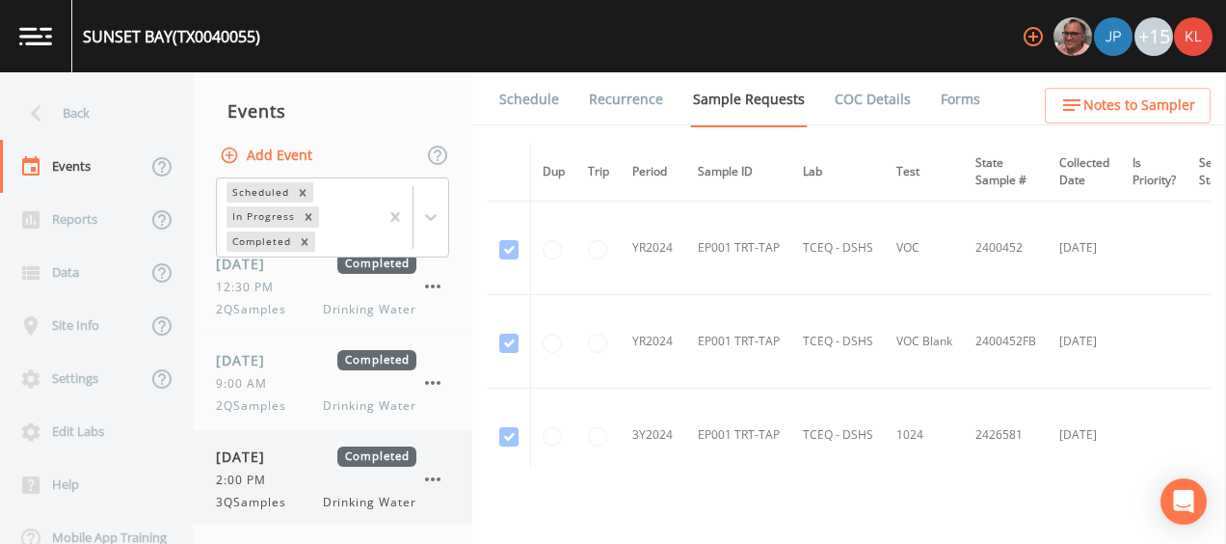
click at [293, 494] on span "3QSamples" at bounding box center [257, 502] width 82 height 17
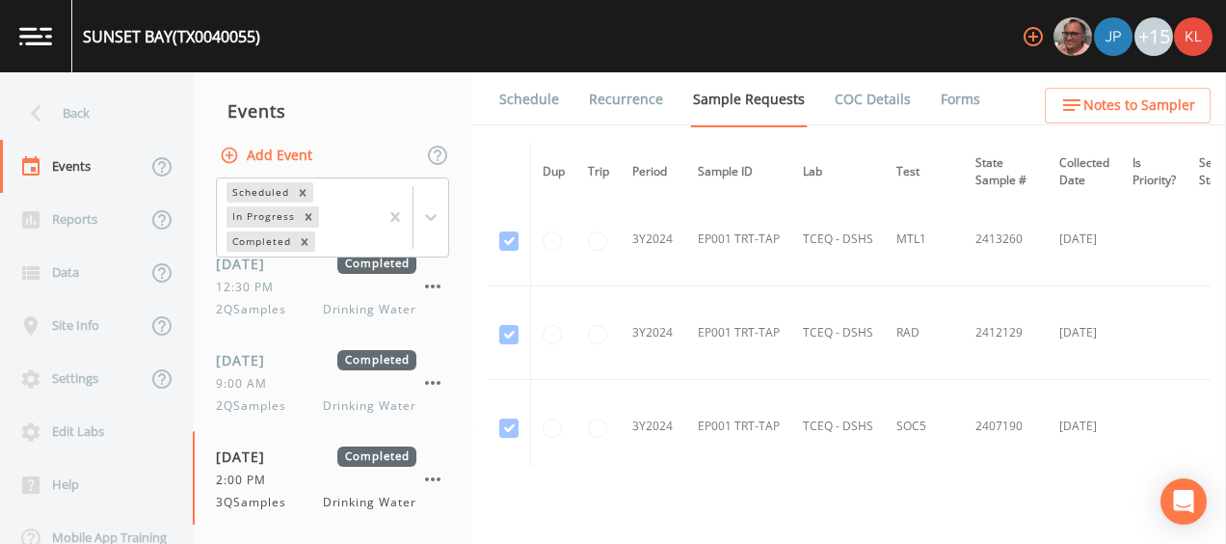
scroll to position [766, 0]
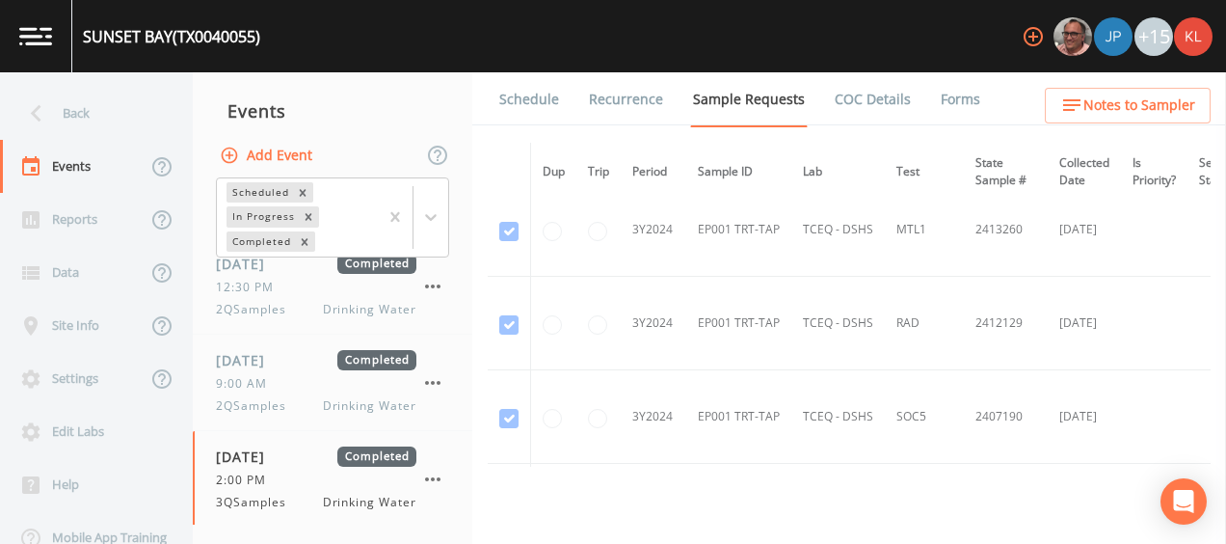
click at [923, 99] on li "Forms" at bounding box center [948, 99] width 69 height 54
click at [947, 104] on link "Forms" at bounding box center [960, 99] width 45 height 54
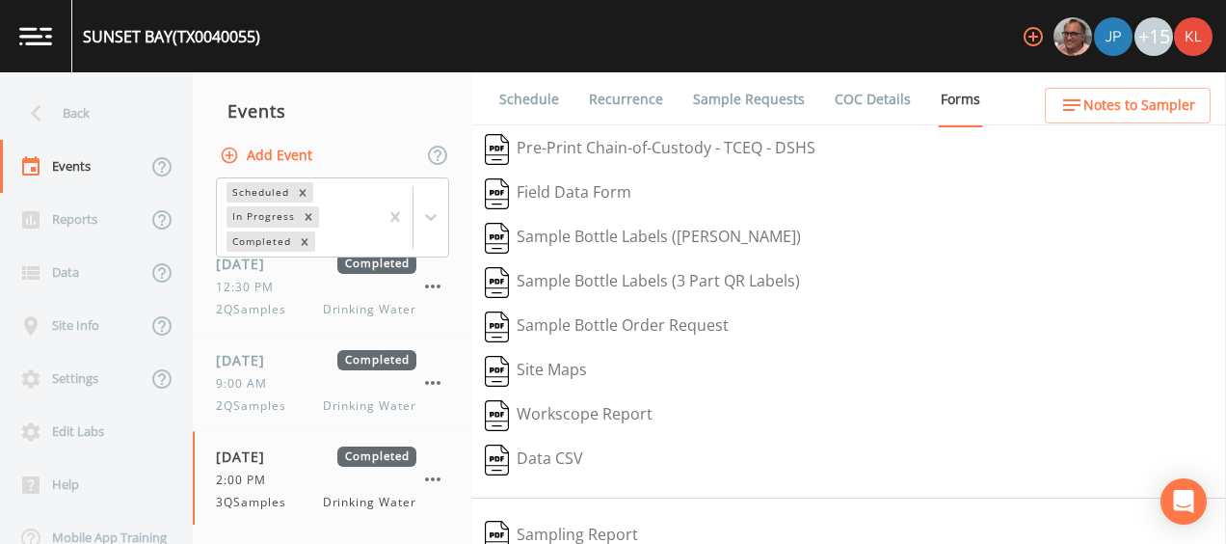
click at [673, 432] on div "Workscope Report" at bounding box center [849, 415] width 754 height 44
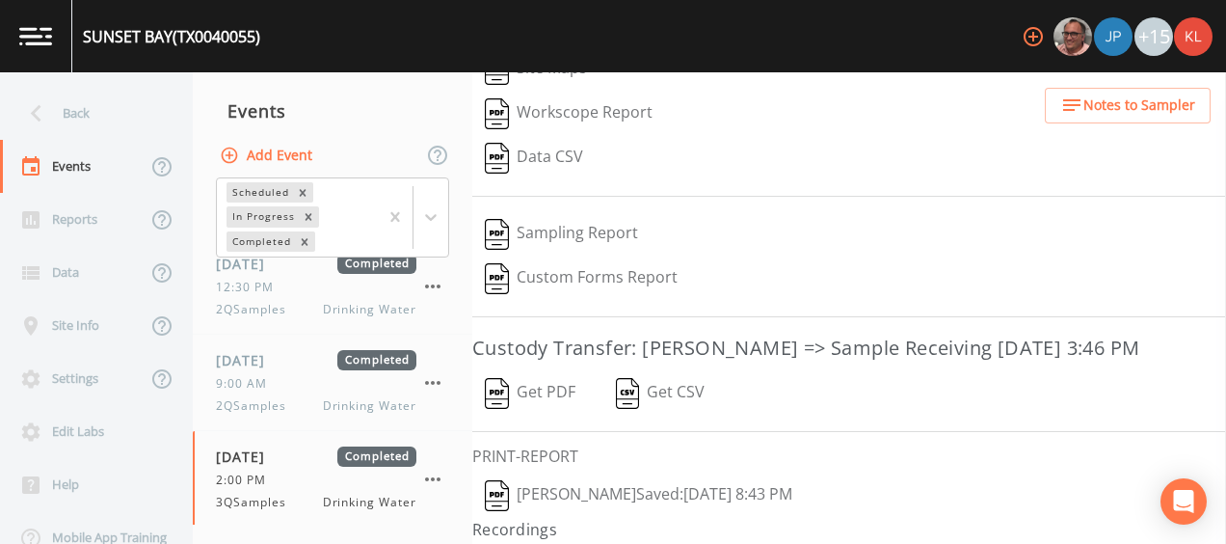
scroll to position [304, 0]
click at [545, 374] on button "Get PDF" at bounding box center [530, 391] width 116 height 44
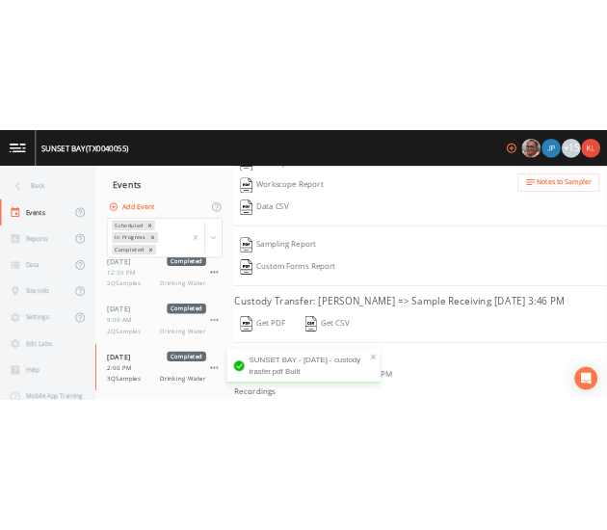
scroll to position [332, 0]
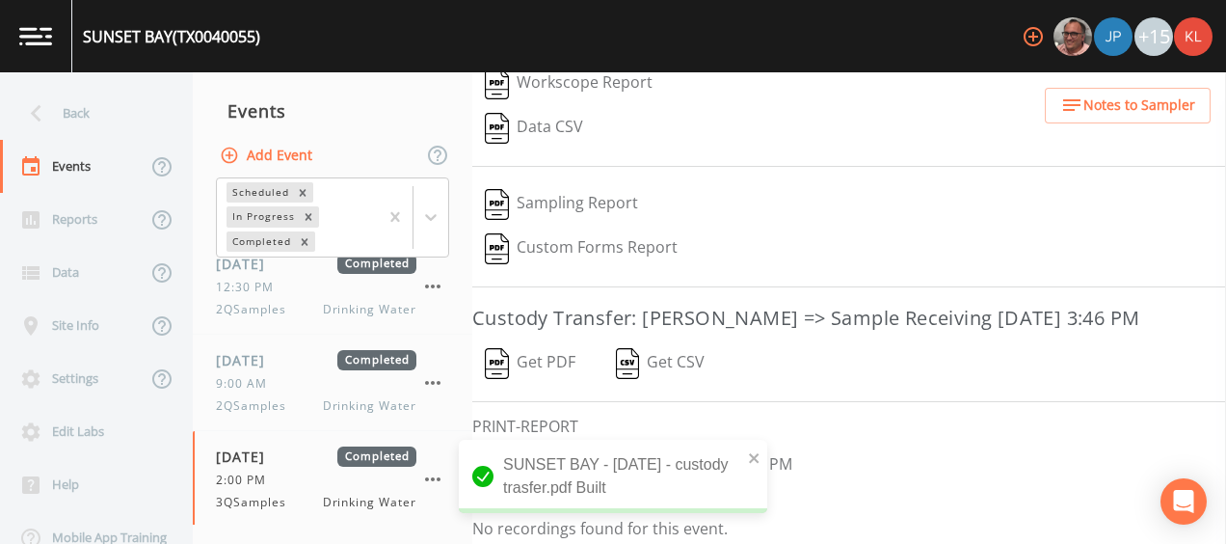
click at [805, 453] on button "Kler Teran  Saved: September 22, 2025 8:43 PM" at bounding box center [638, 465] width 333 height 44
